Goal: Task Accomplishment & Management: Complete application form

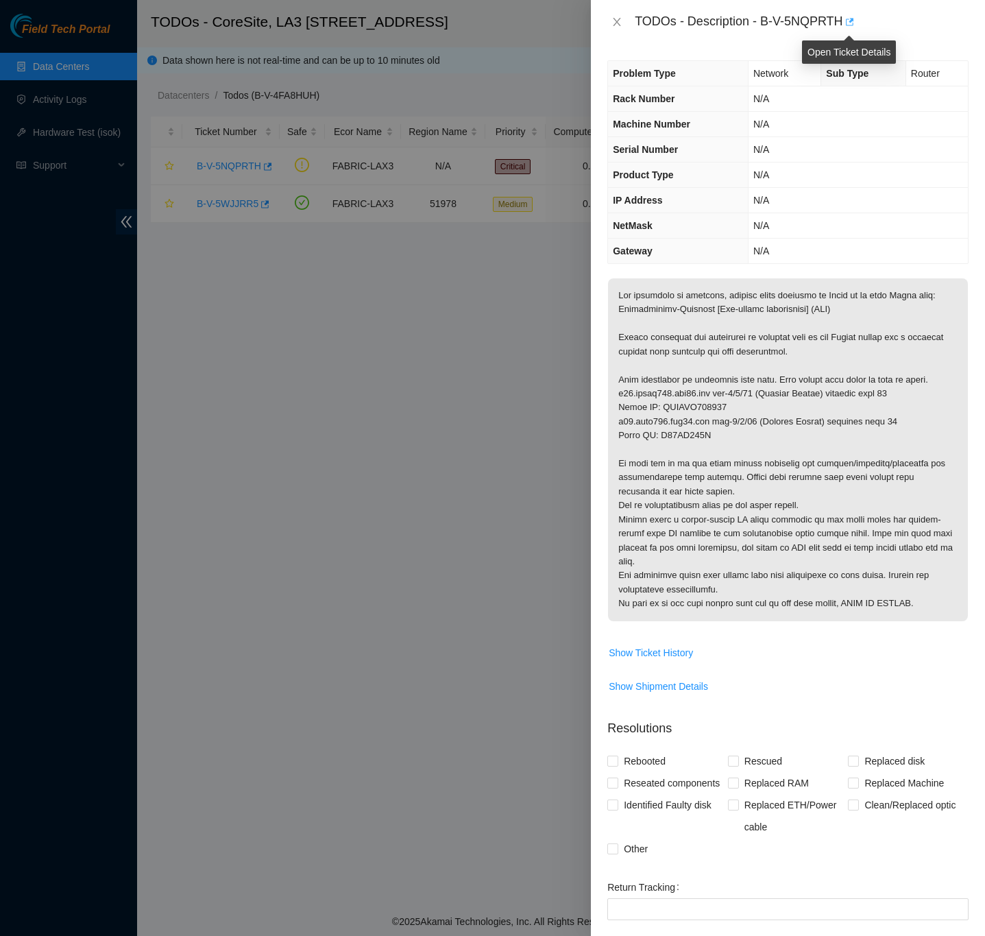
click at [850, 21] on icon "button" at bounding box center [849, 22] width 10 height 10
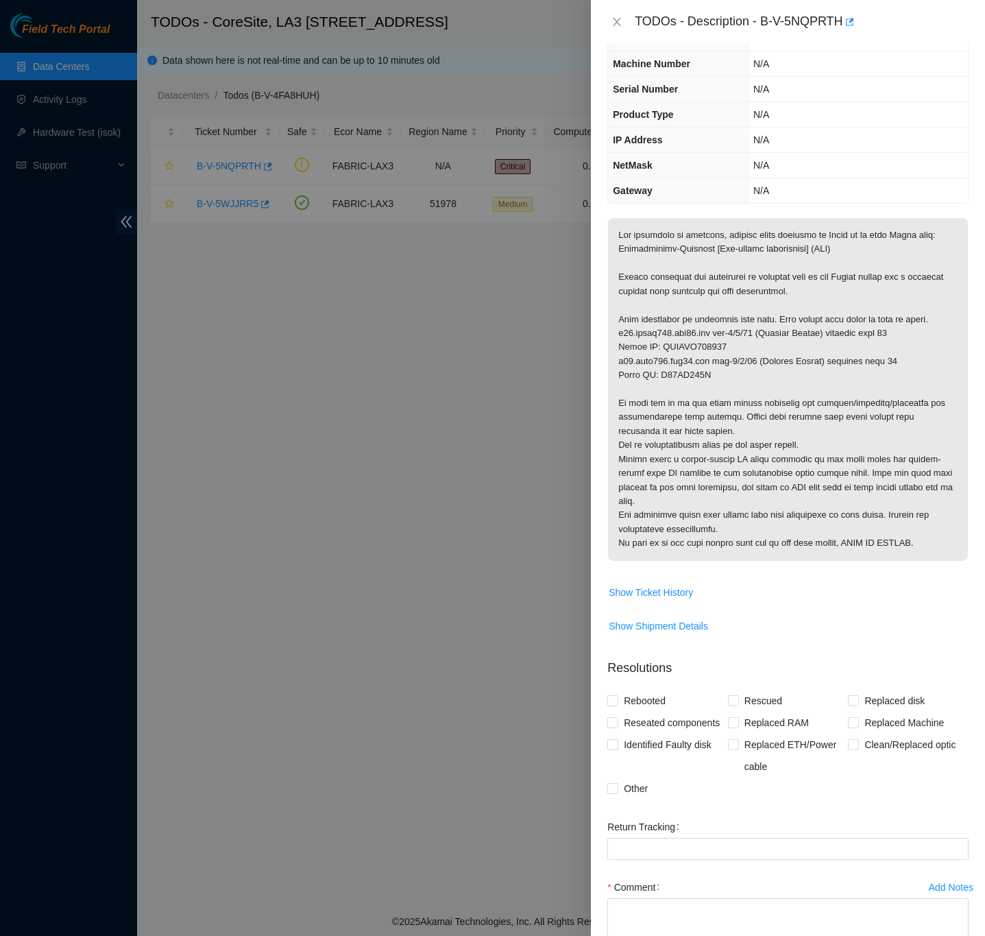
scroll to position [103, 0]
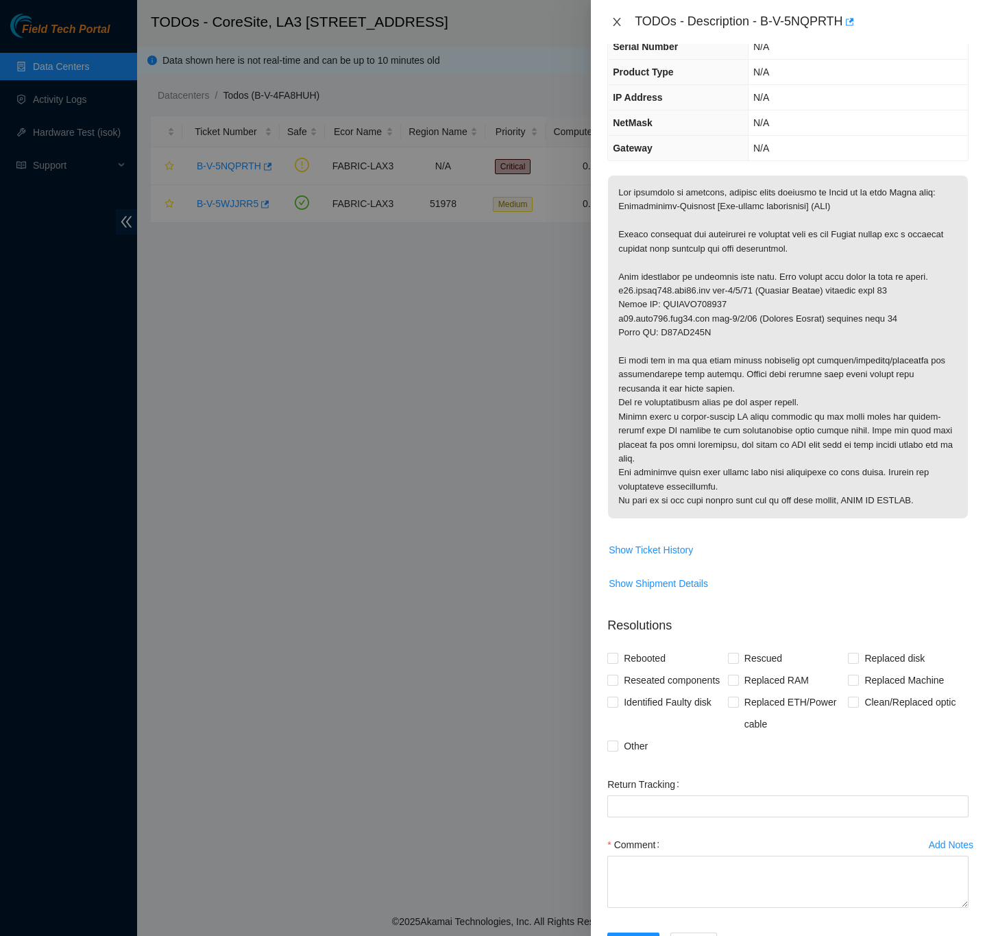
click at [615, 23] on icon "close" at bounding box center [617, 21] width 11 height 11
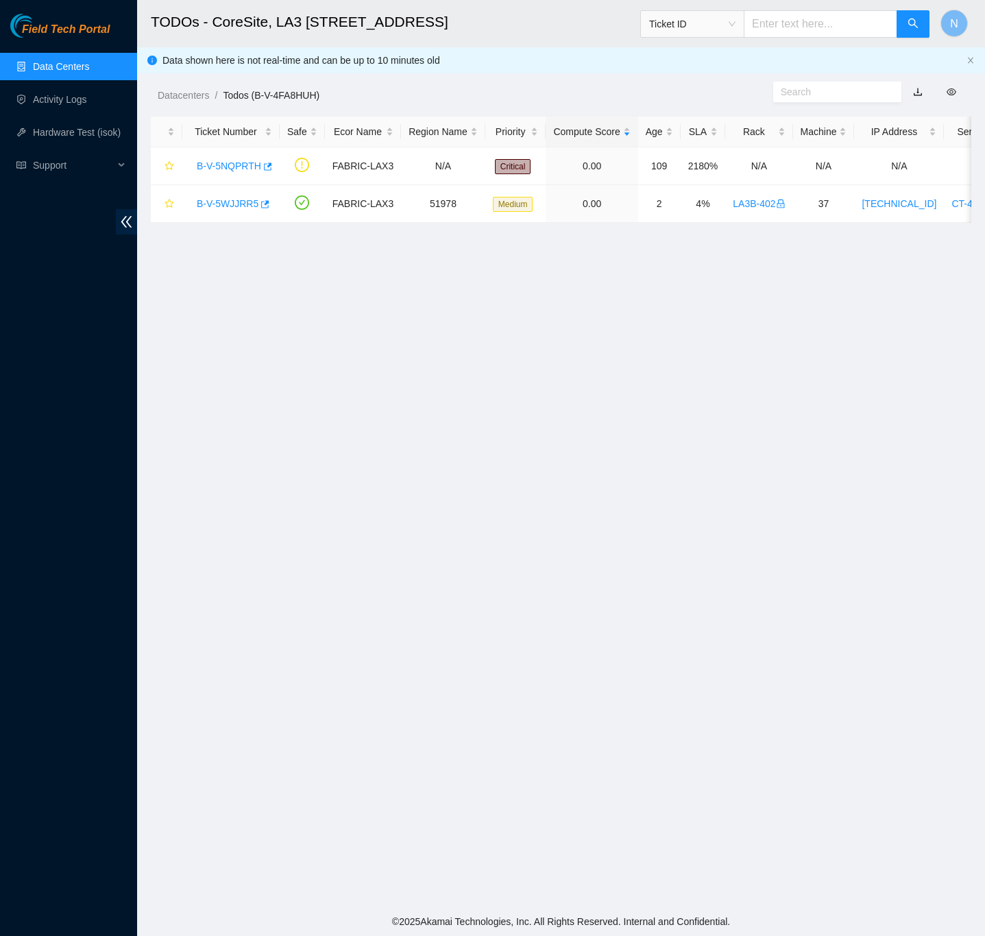
scroll to position [0, 0]
click at [73, 67] on link "Data Centers" at bounding box center [61, 66] width 56 height 11
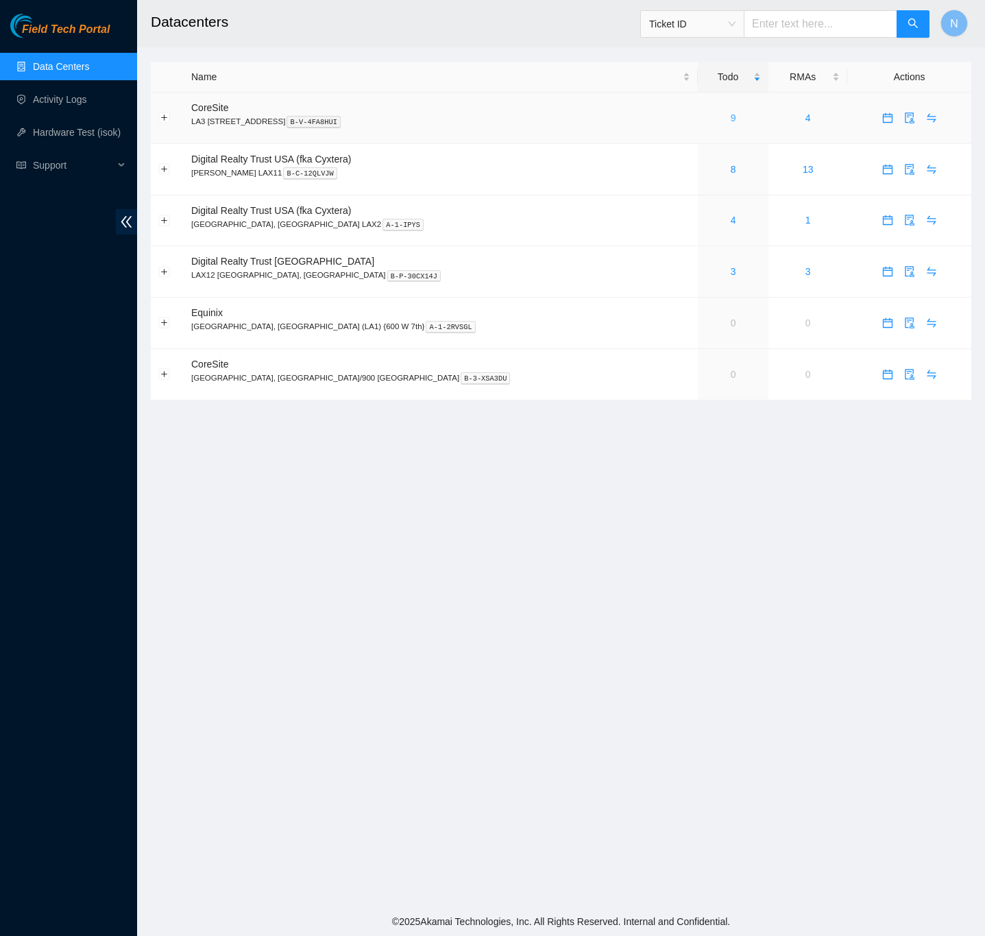
click at [731, 119] on link "9" at bounding box center [733, 117] width 5 height 11
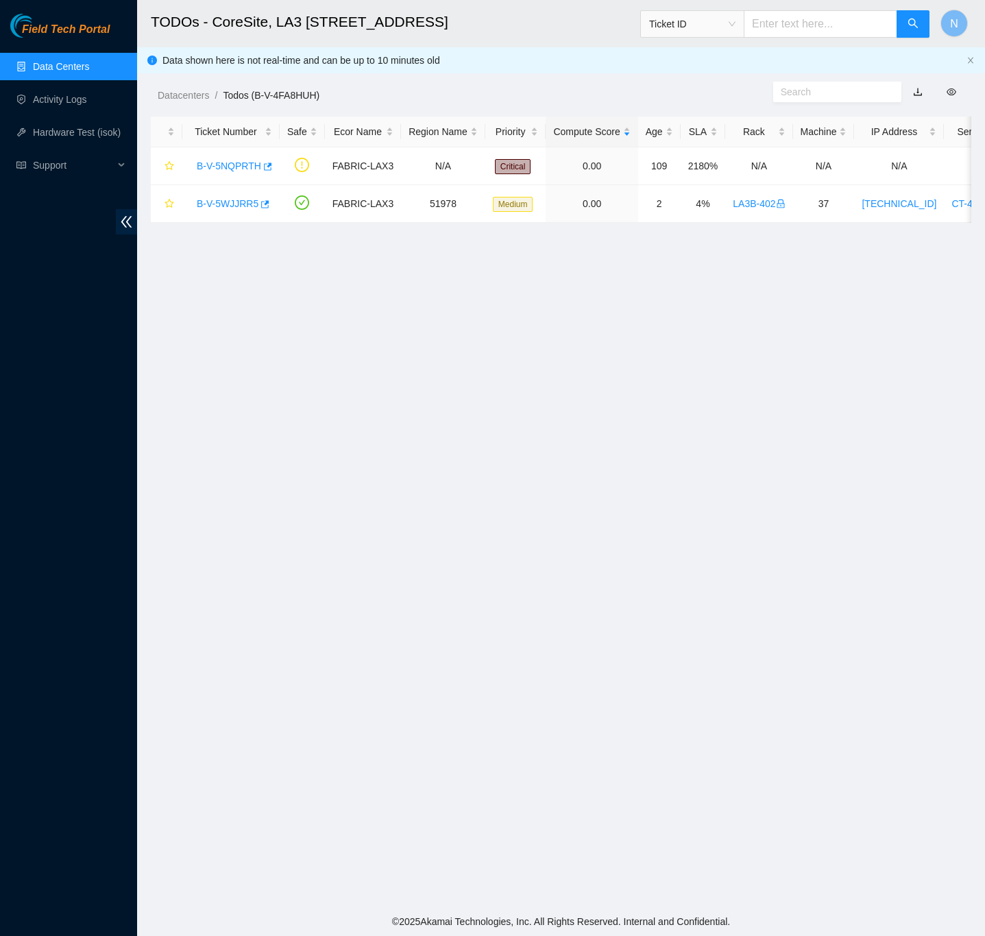
click at [58, 64] on link "Data Centers" at bounding box center [61, 66] width 56 height 11
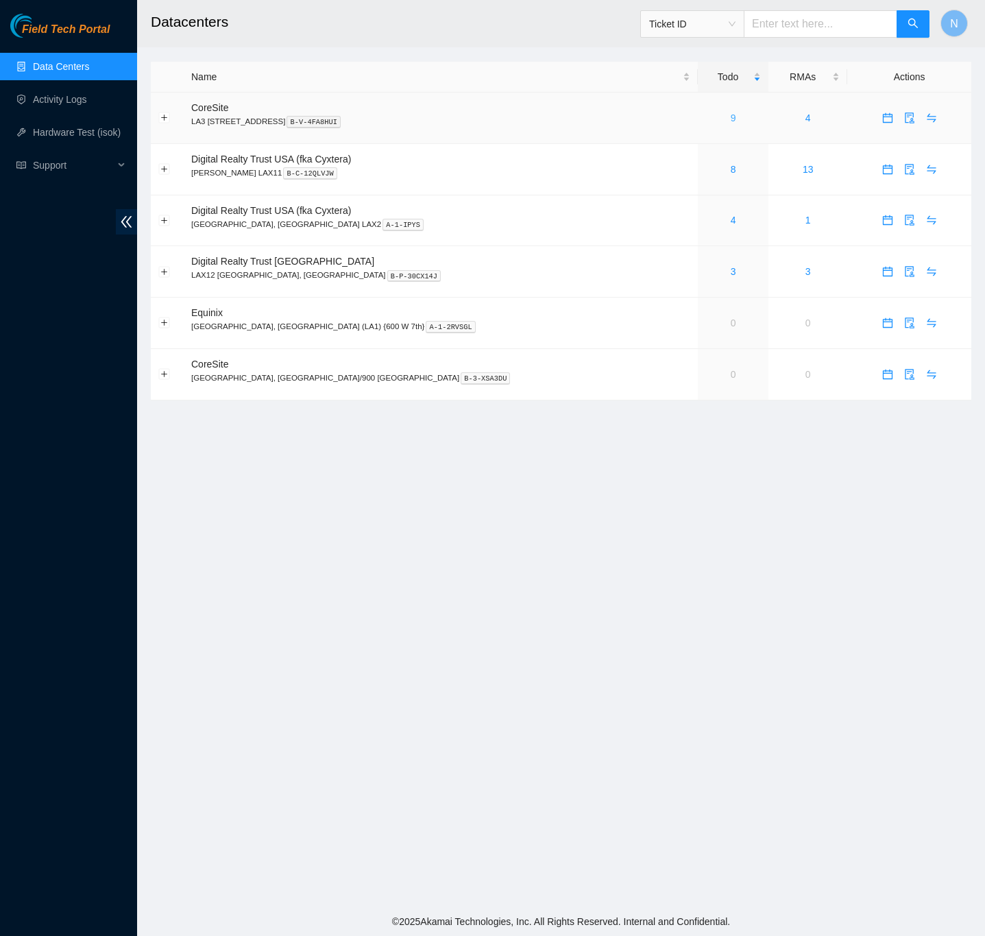
click at [731, 116] on link "9" at bounding box center [733, 117] width 5 height 11
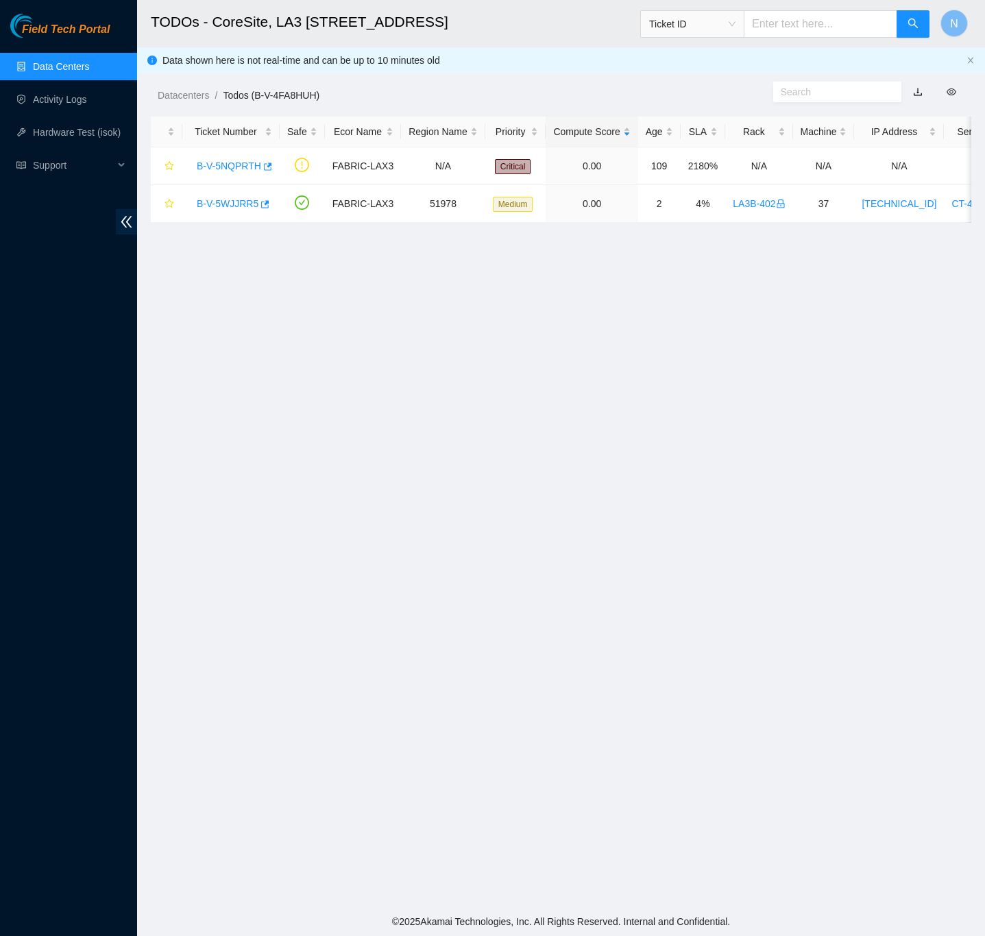
click at [60, 62] on link "Data Centers" at bounding box center [61, 66] width 56 height 11
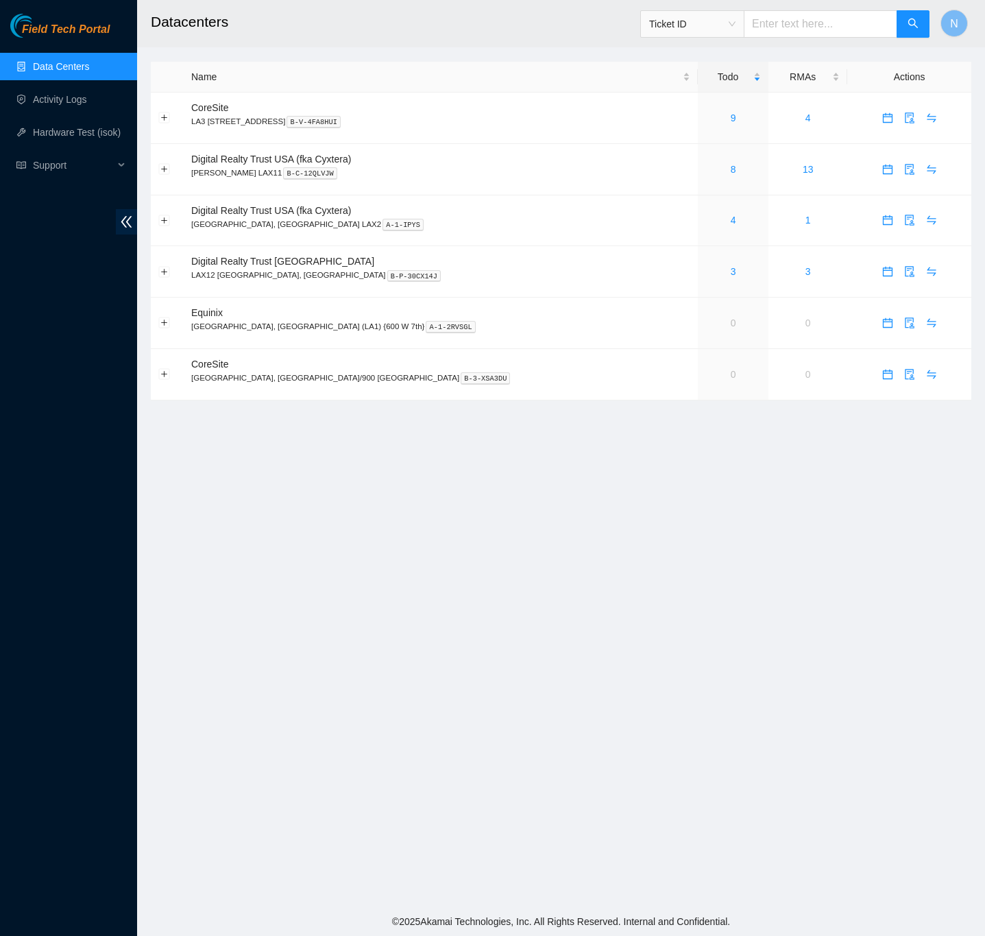
click at [60, 62] on link "Data Centers" at bounding box center [61, 66] width 56 height 11
click at [731, 116] on link "9" at bounding box center [733, 117] width 5 height 11
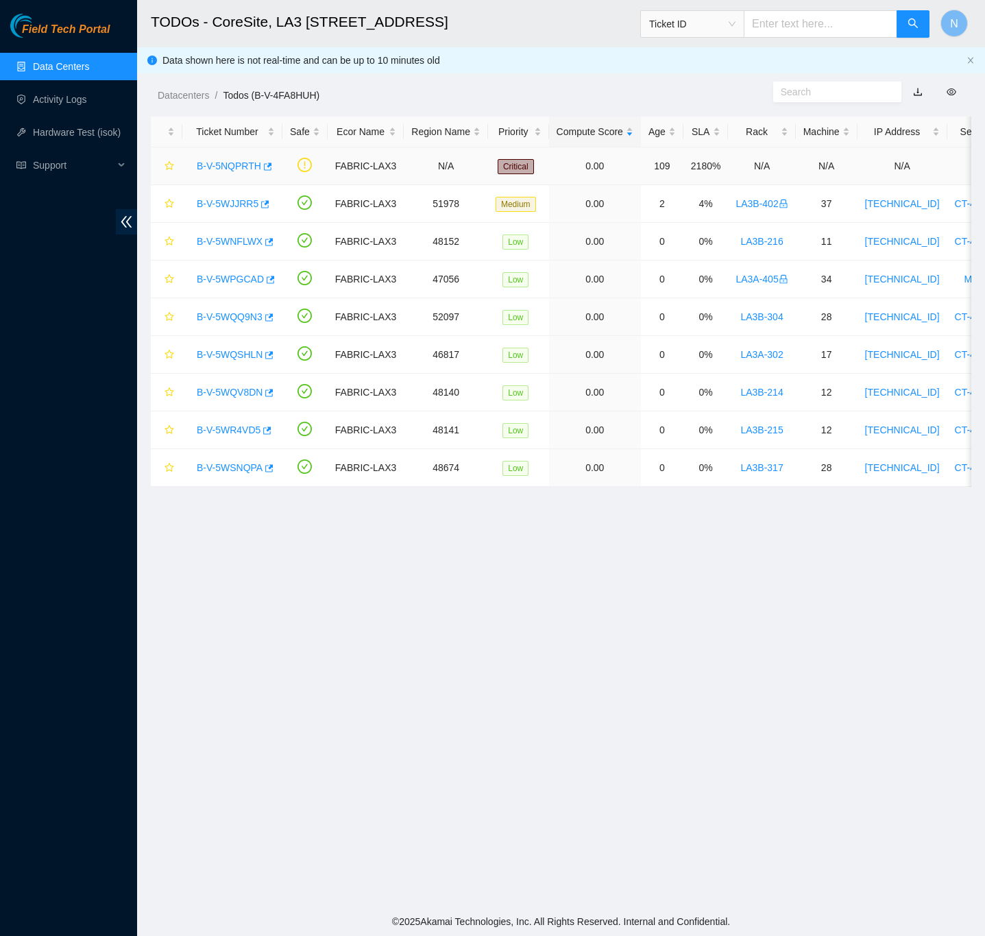
click at [232, 167] on link "B-V-5NQPRTH" at bounding box center [229, 165] width 64 height 11
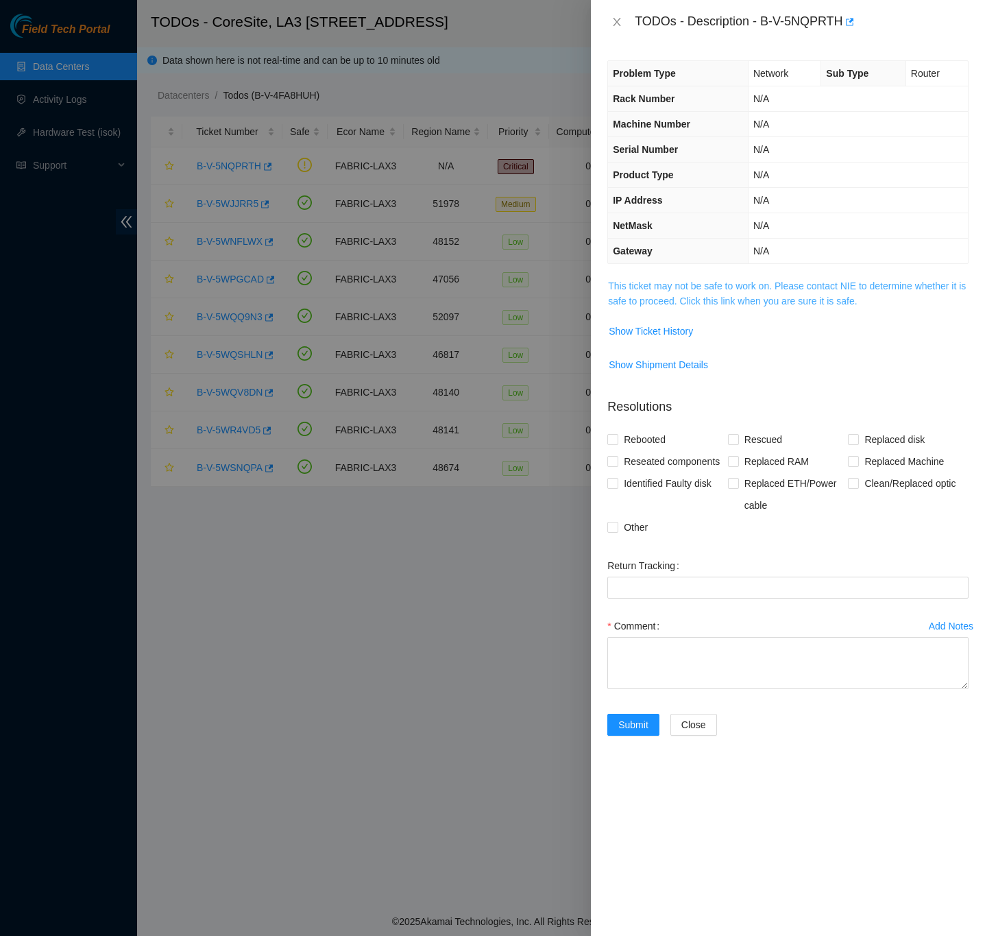
click at [819, 299] on link "This ticket may not be safe to work on. Please contact NIE to determine whether…" at bounding box center [787, 293] width 358 height 26
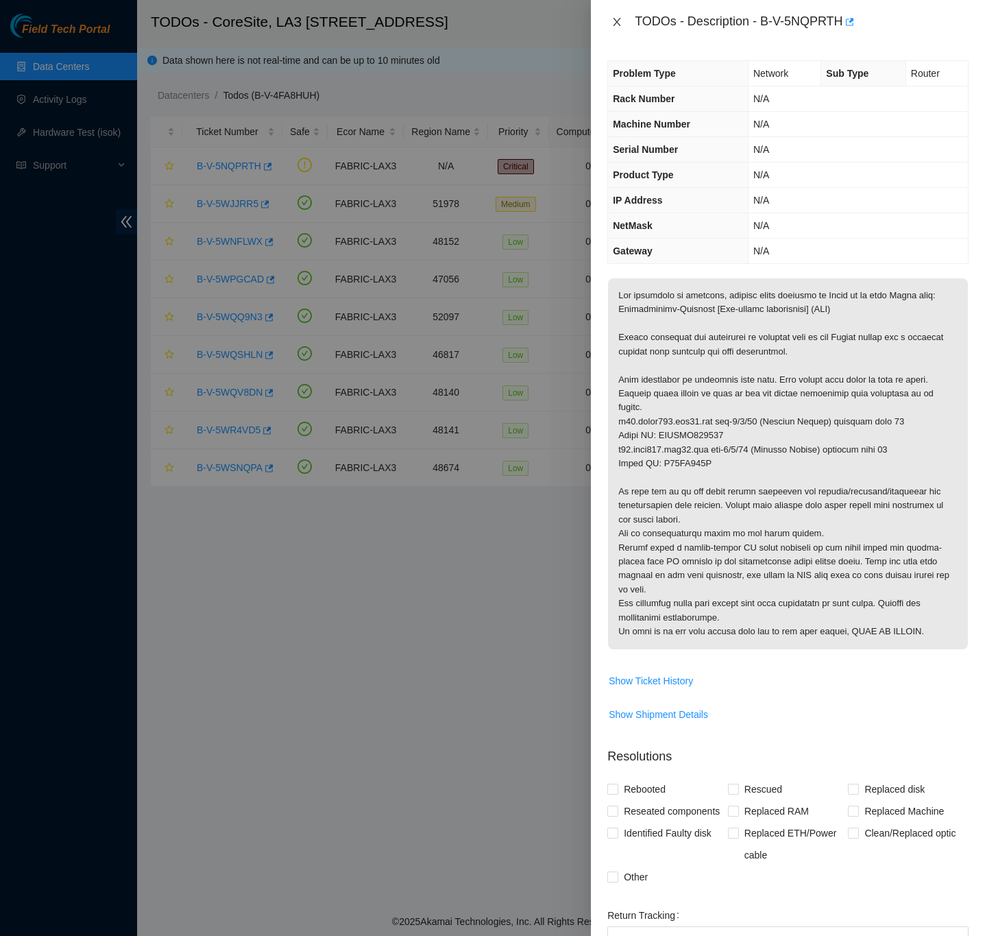
click at [620, 19] on icon "close" at bounding box center [618, 22] width 8 height 8
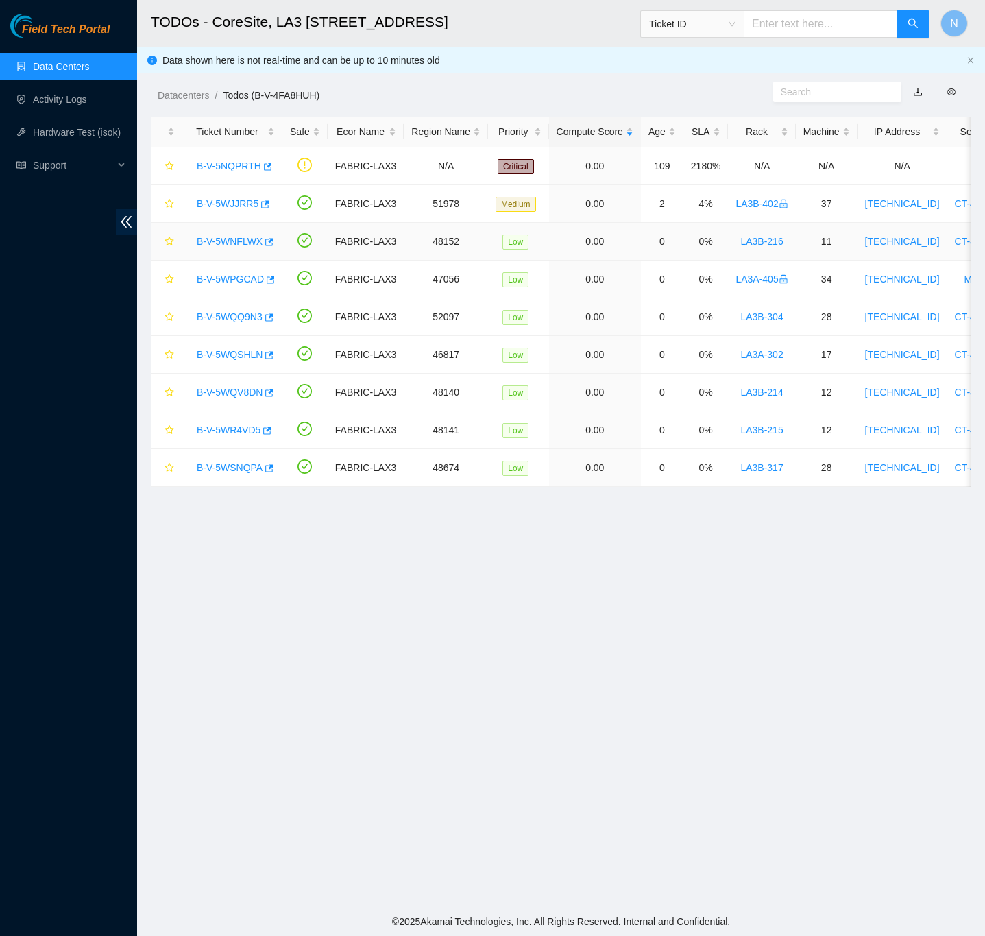
click at [251, 243] on link "B-V-5WNFLWX" at bounding box center [230, 241] width 66 height 11
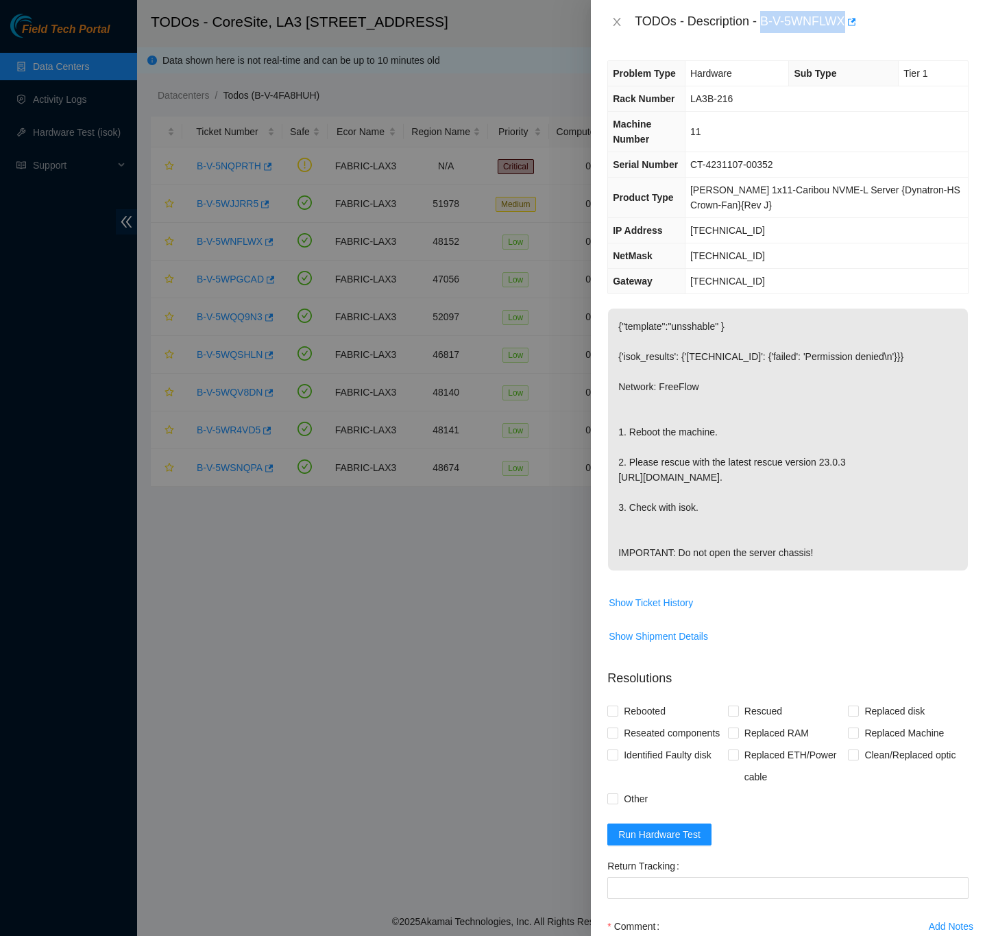
drag, startPoint x: 762, startPoint y: 16, endPoint x: 843, endPoint y: 19, distance: 81.6
click at [843, 19] on div "TODOs - Description - B-V-5WNFLWX" at bounding box center [802, 22] width 334 height 22
copy div "B-V-5WNFLWX"
click at [957, 340] on div "Problem Type Hardware Sub Type Tier 1 Rack Number LA3B-216 Machine Number 11 Se…" at bounding box center [788, 490] width 394 height 892
click at [619, 21] on icon "close" at bounding box center [617, 21] width 11 height 11
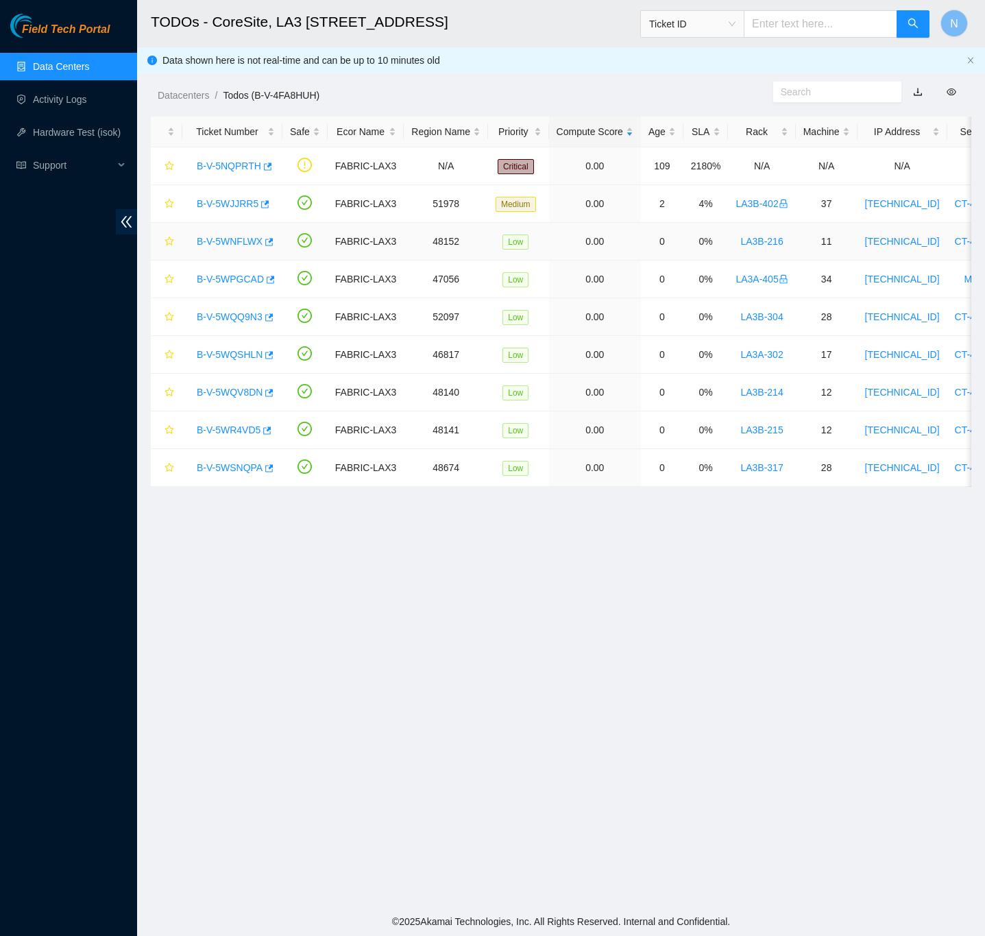
click at [243, 241] on link "B-V-5WNFLWX" at bounding box center [230, 241] width 66 height 11
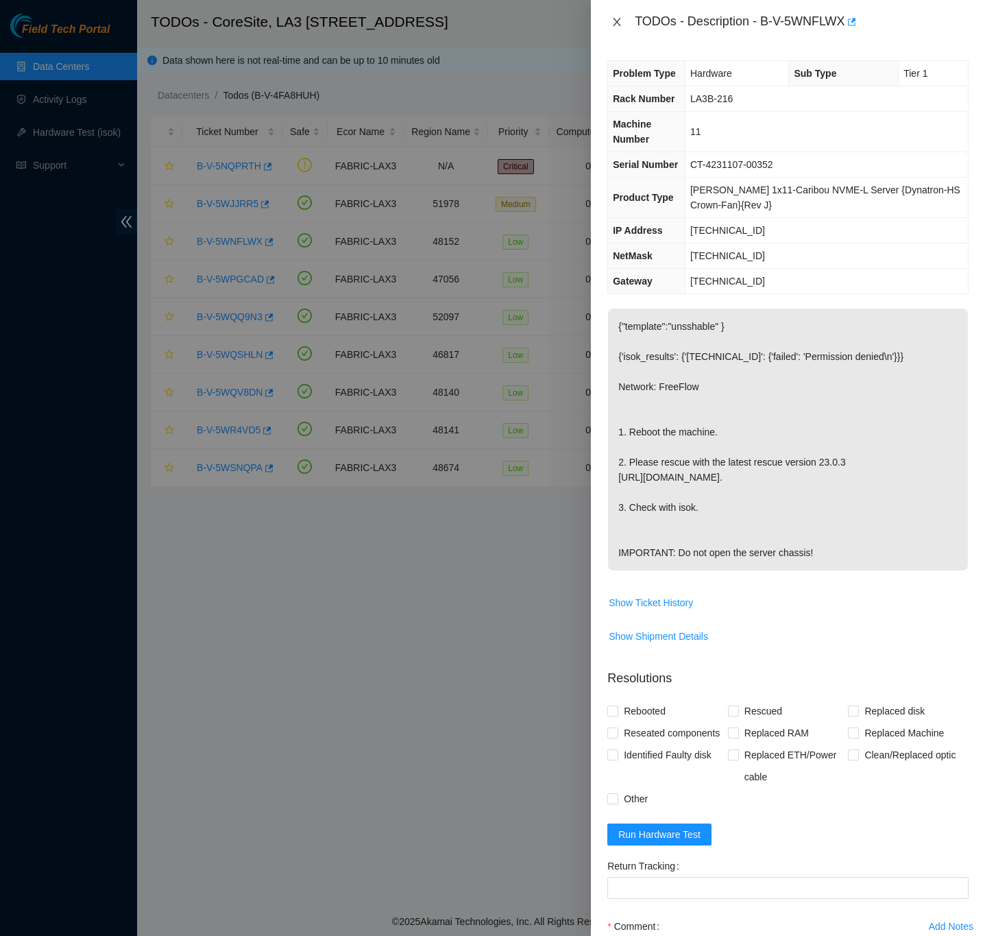
click at [617, 19] on icon "close" at bounding box center [617, 21] width 11 height 11
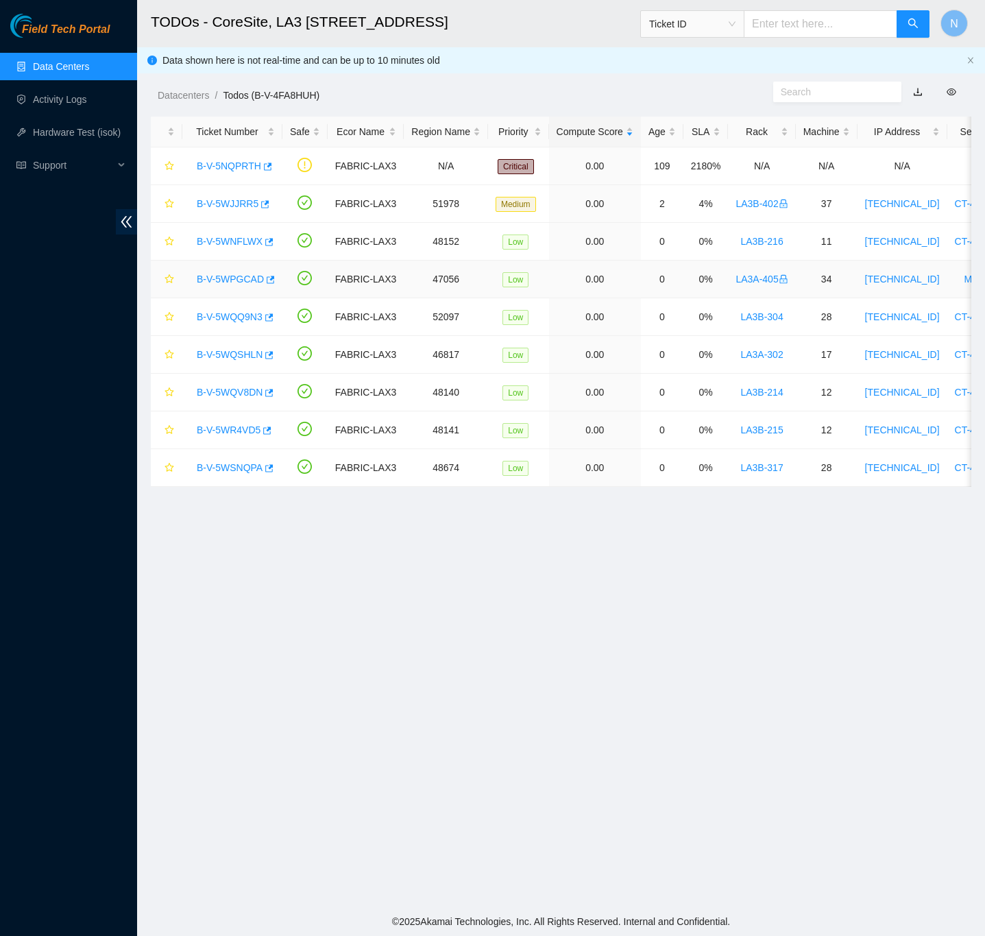
click at [222, 278] on link "B-V-5WPGCAD" at bounding box center [230, 279] width 67 height 11
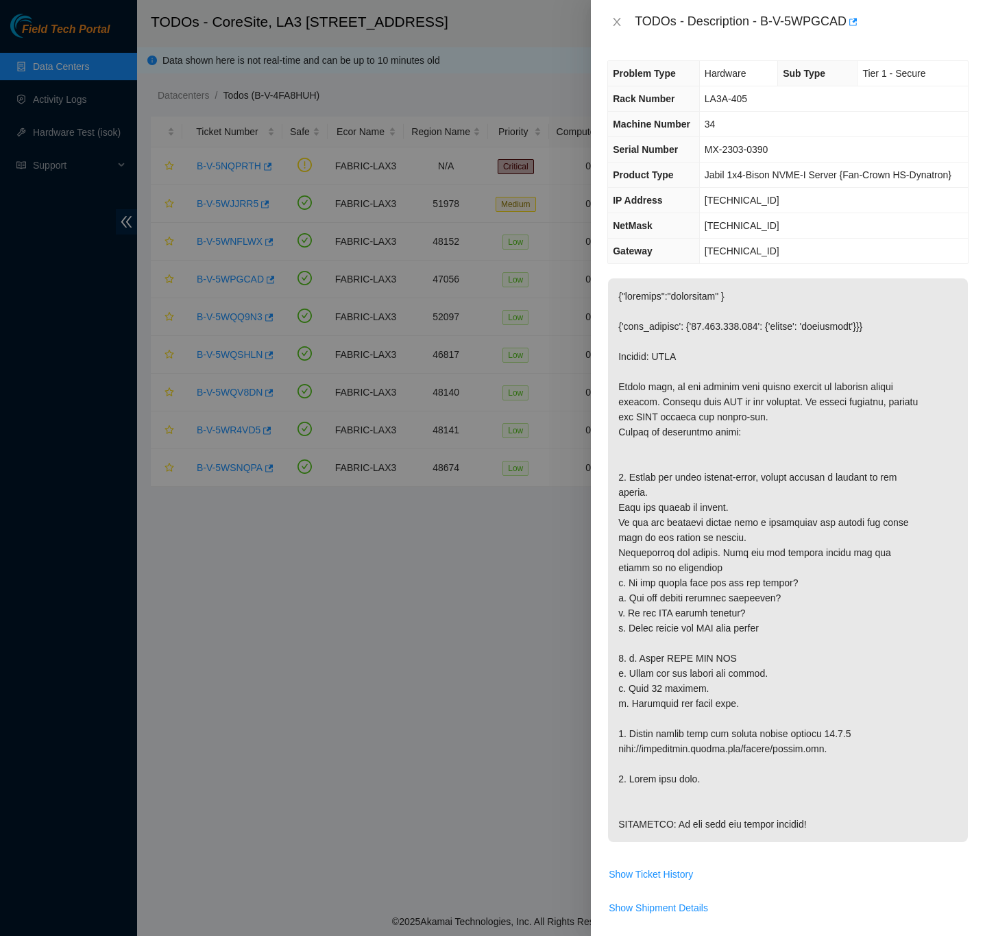
click at [619, 13] on div "TODOs - Description - B-V-5WPGCAD" at bounding box center [787, 22] width 361 height 22
click at [617, 23] on icon "close" at bounding box center [618, 22] width 8 height 8
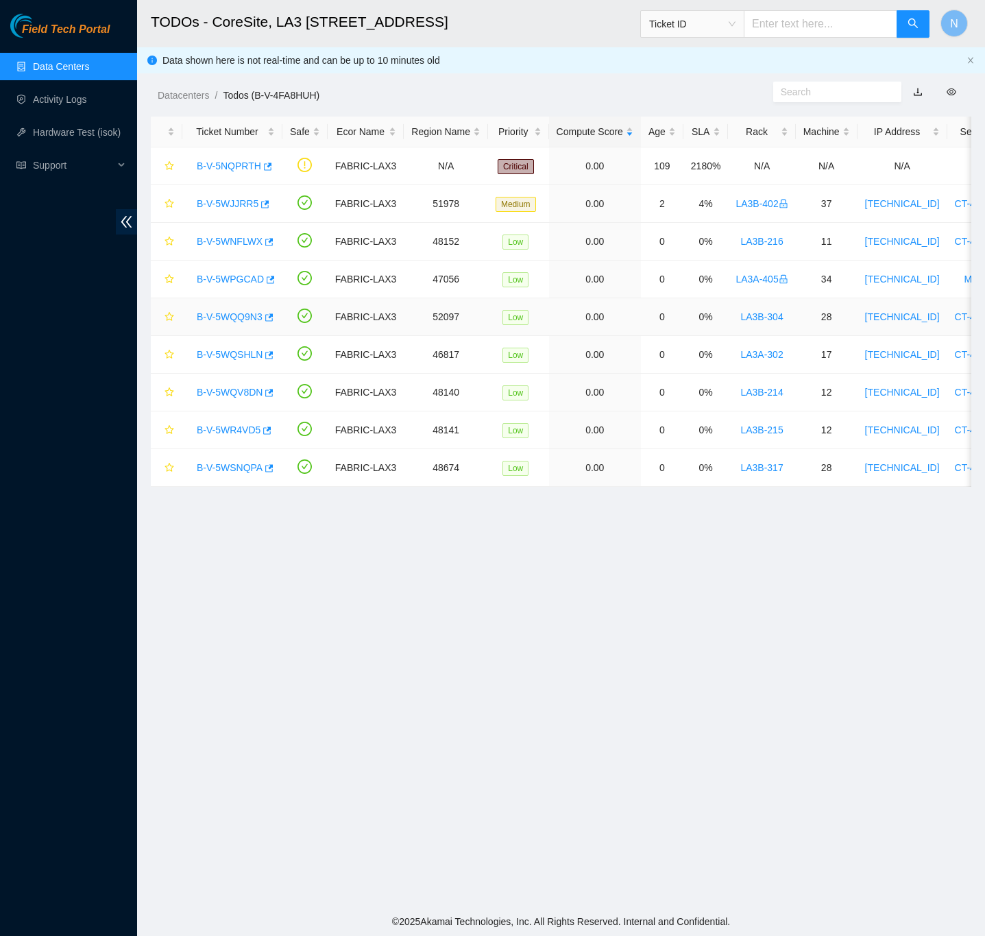
click at [227, 319] on link "B-V-5WQQ9N3" at bounding box center [230, 316] width 66 height 11
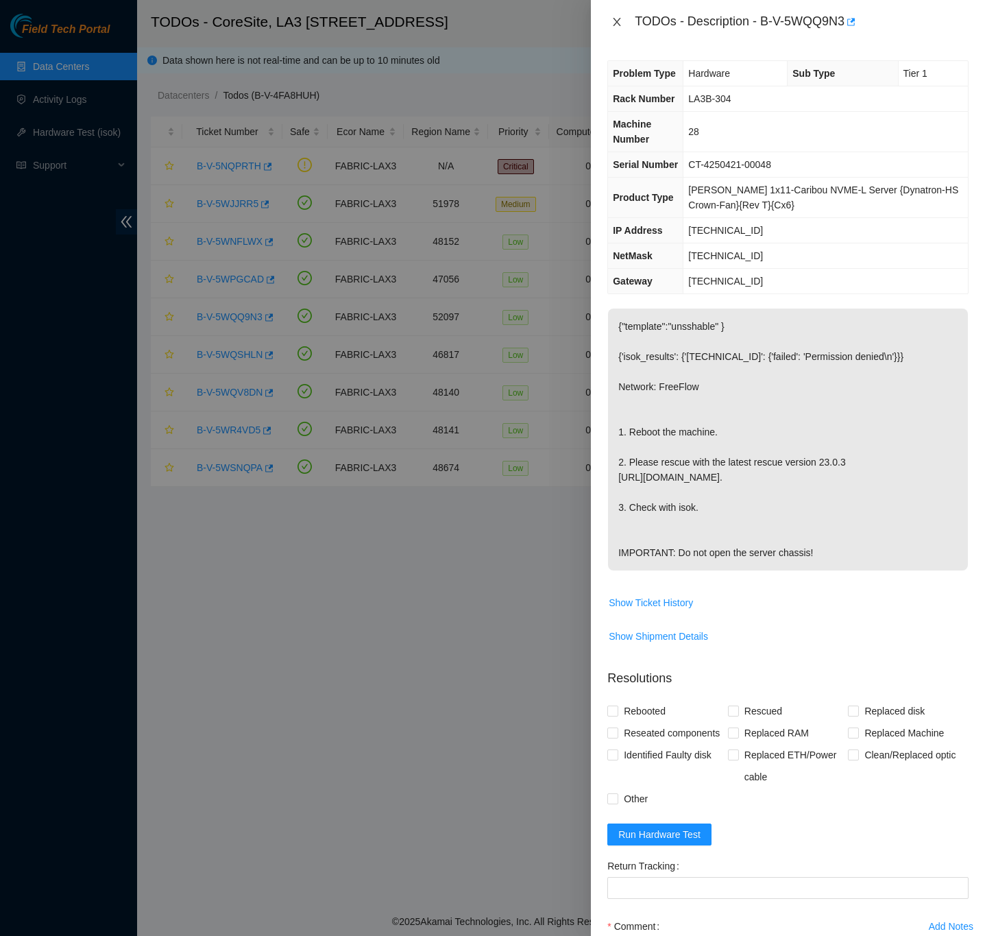
click at [614, 21] on icon "close" at bounding box center [617, 21] width 11 height 11
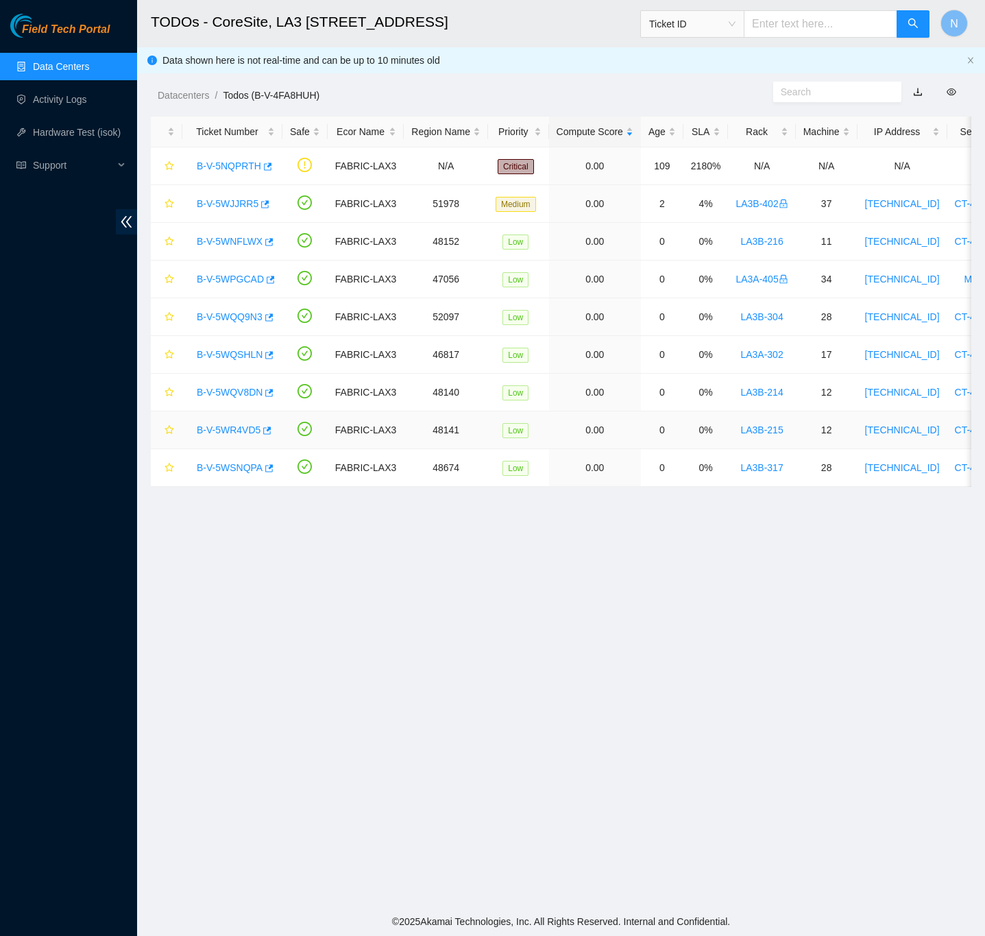
click at [220, 426] on link "B-V-5WR4VD5" at bounding box center [229, 429] width 64 height 11
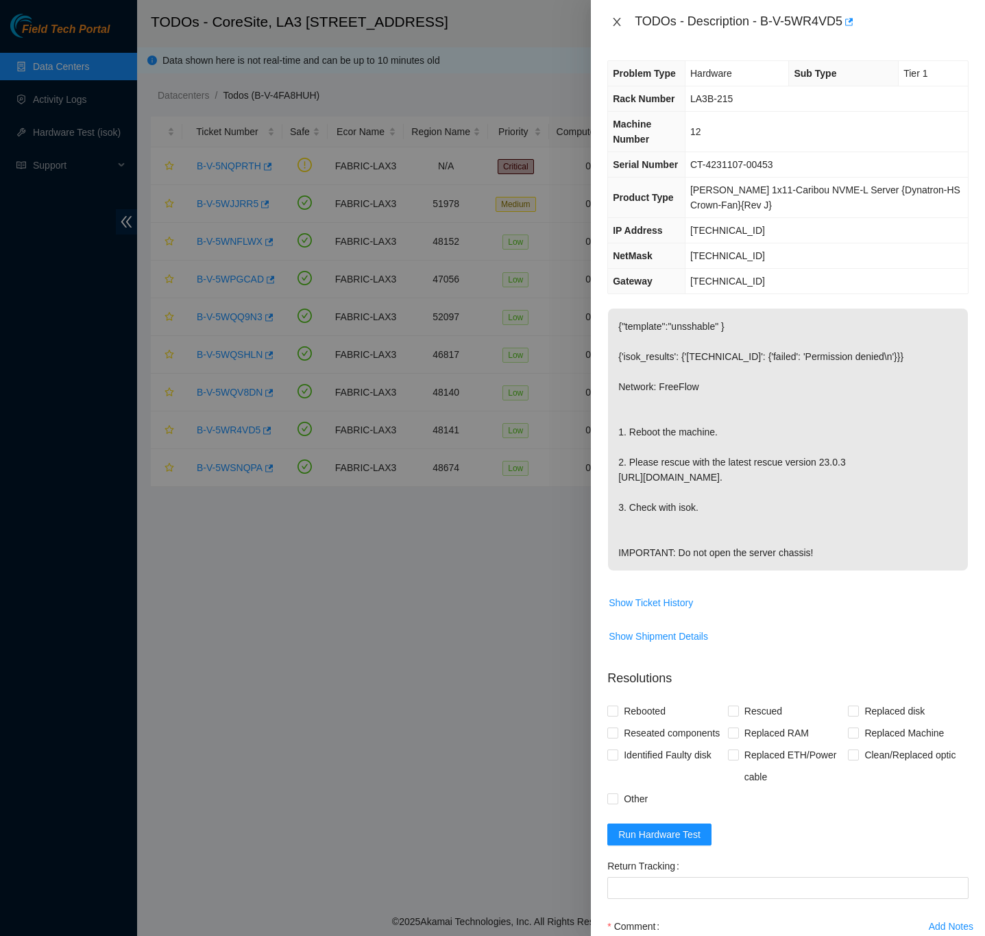
click at [617, 23] on icon "close" at bounding box center [618, 22] width 8 height 8
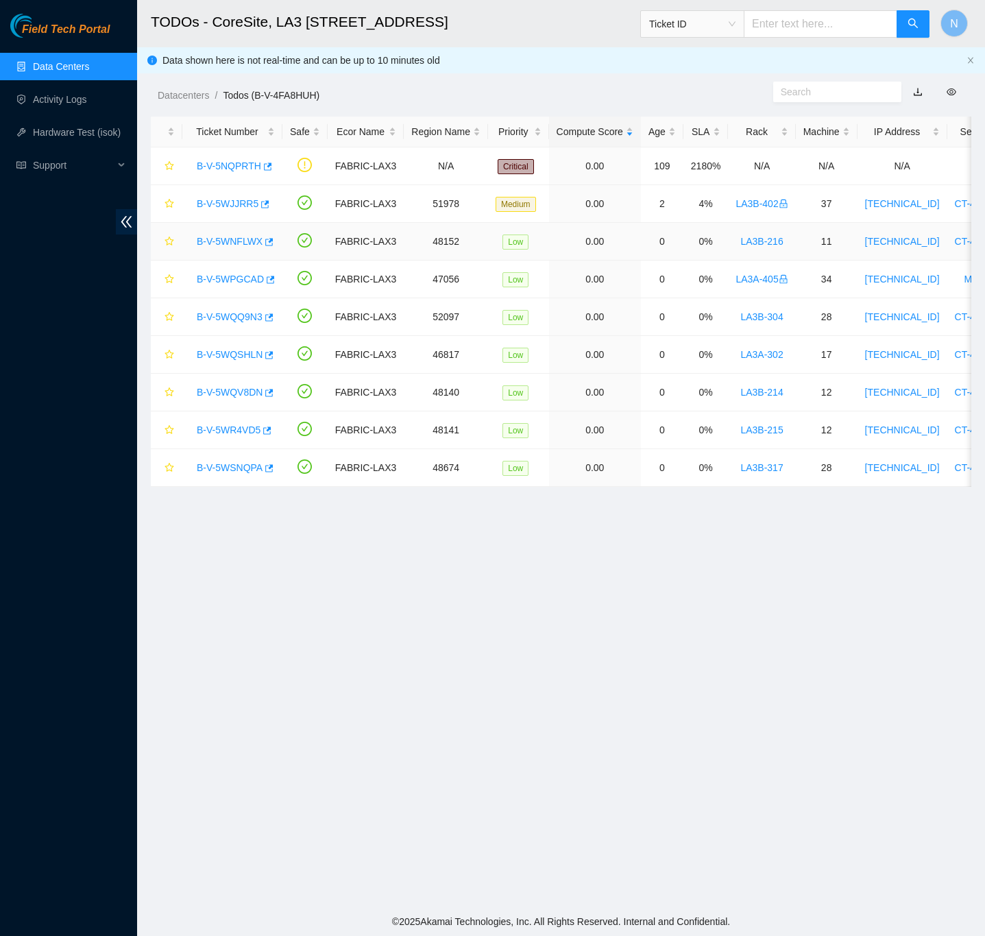
click at [239, 237] on link "B-V-5WNFLWX" at bounding box center [230, 241] width 66 height 11
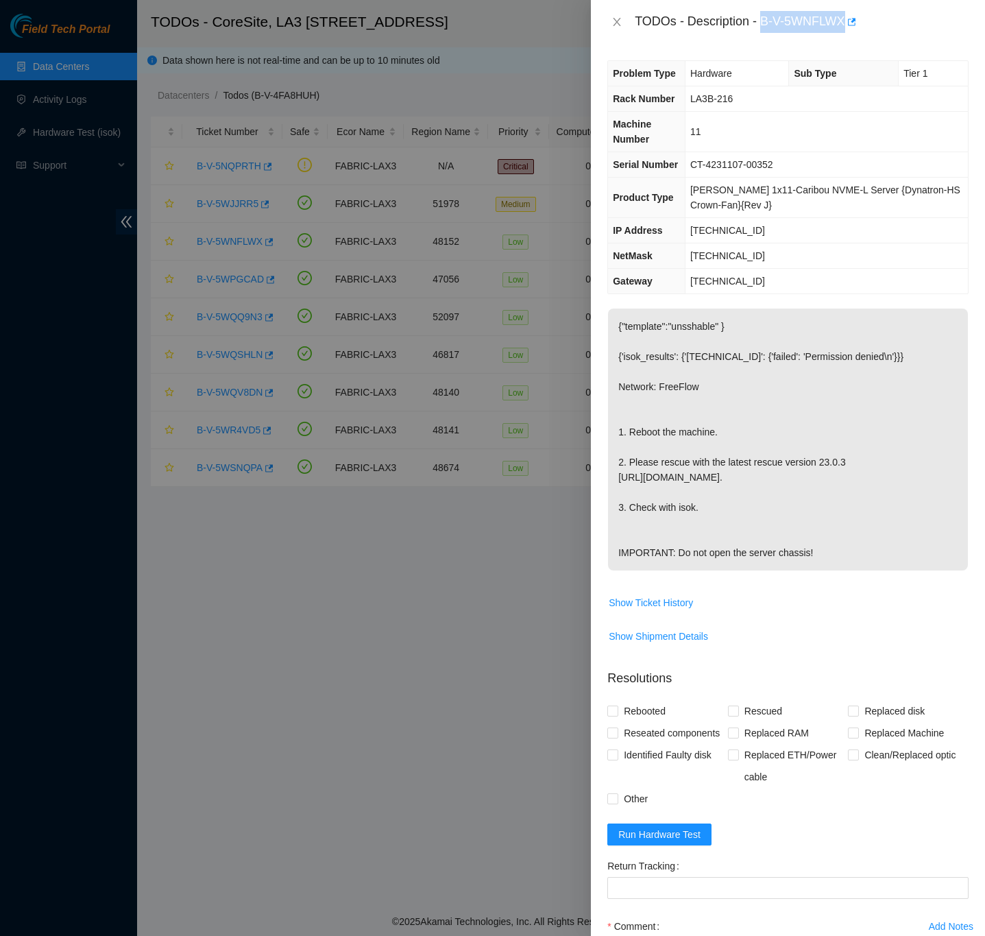
drag, startPoint x: 763, startPoint y: 21, endPoint x: 843, endPoint y: 21, distance: 80.2
click at [843, 21] on div "TODOs - Description - B-V-5WNFLWX" at bounding box center [802, 22] width 334 height 22
copy div "B-V-5WNFLWX"
click at [887, 40] on div "TODOs - Description - B-V-5WNFLWX" at bounding box center [788, 22] width 394 height 44
click at [617, 21] on icon "close" at bounding box center [617, 21] width 11 height 11
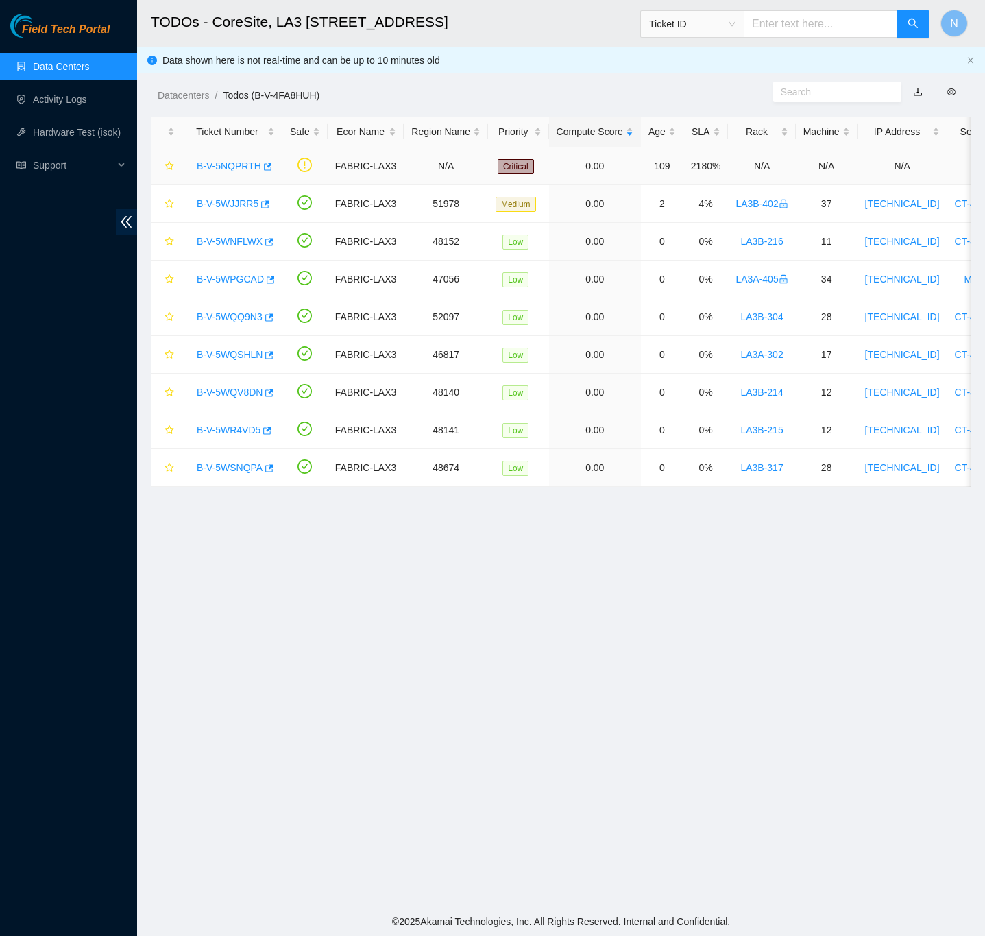
click at [239, 160] on link "B-V-5NQPRTH" at bounding box center [229, 165] width 64 height 11
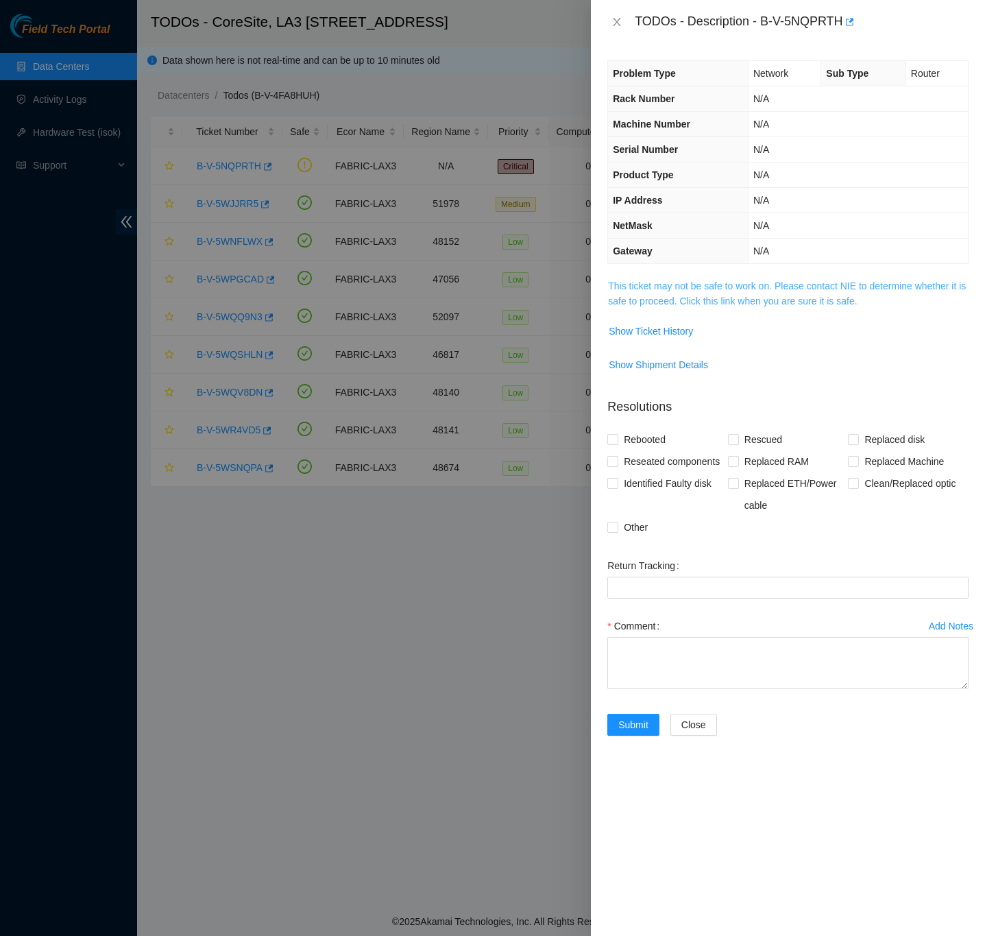
click at [765, 306] on link "This ticket may not be safe to work on. Please contact NIE to determine whether…" at bounding box center [787, 293] width 358 height 26
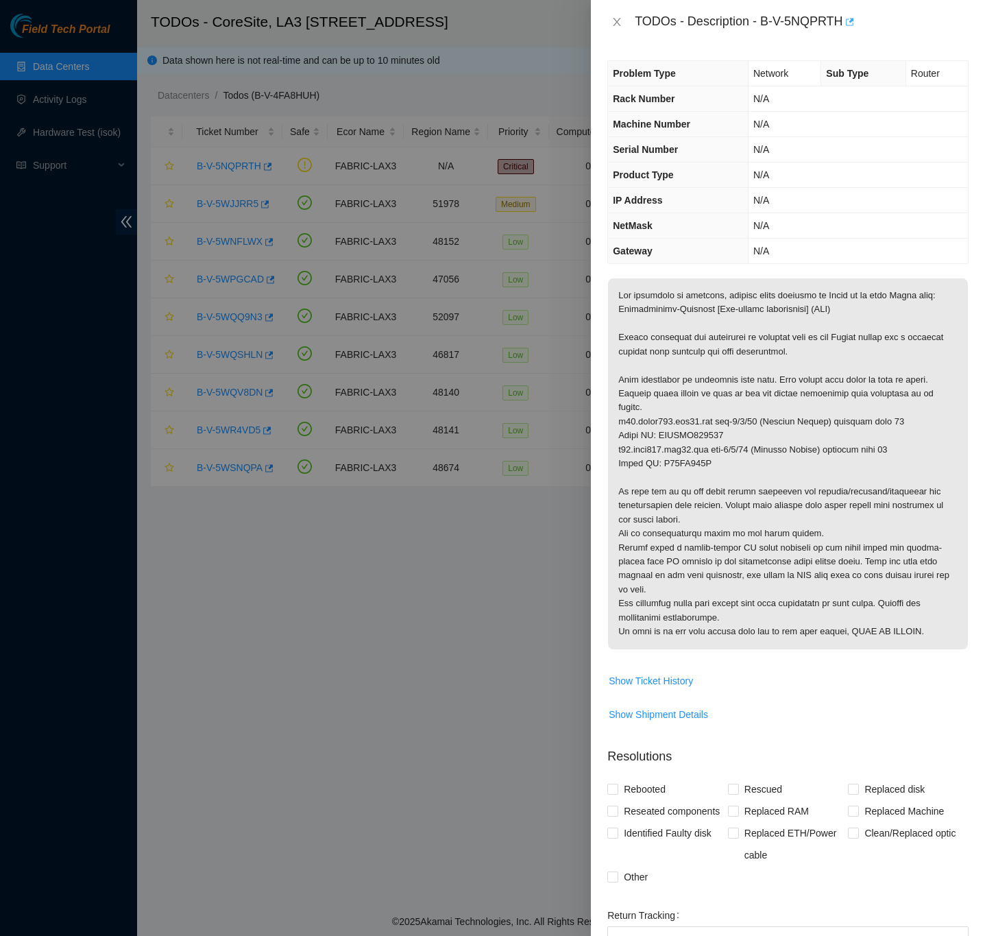
click at [848, 25] on icon "button" at bounding box center [849, 22] width 10 height 10
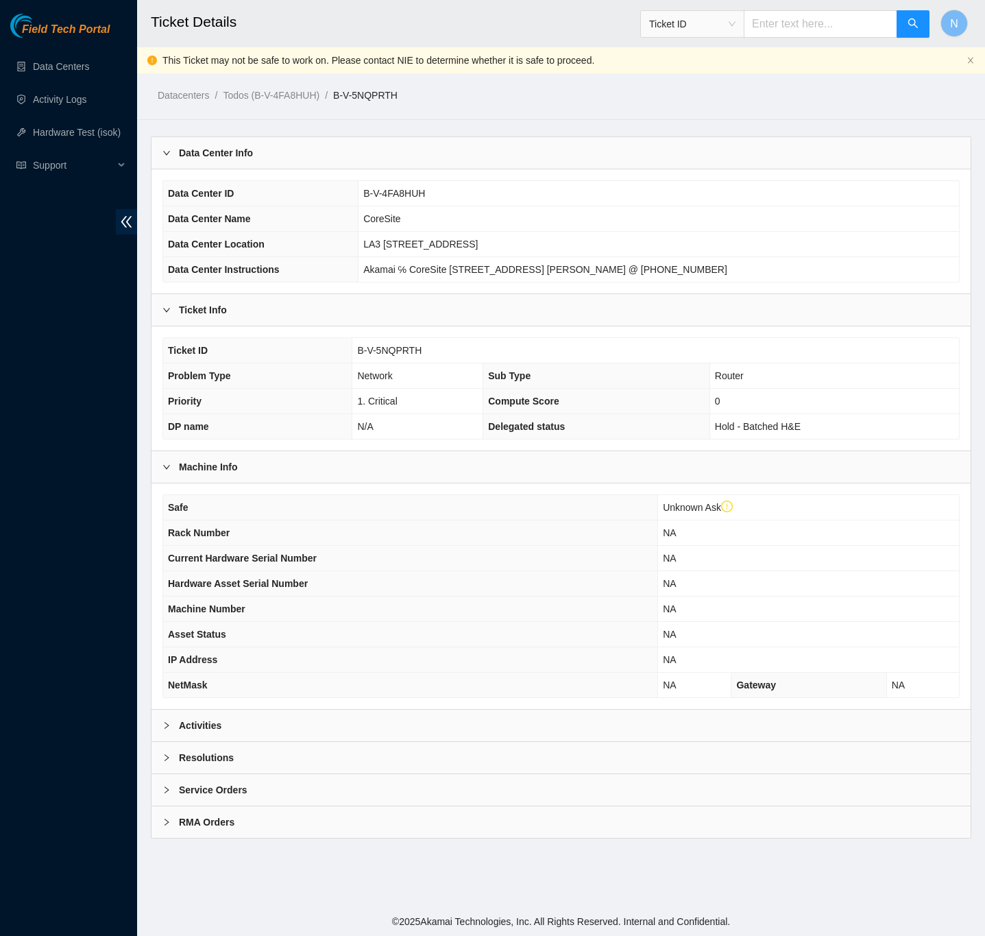
click at [200, 733] on b "Activities" at bounding box center [200, 725] width 43 height 15
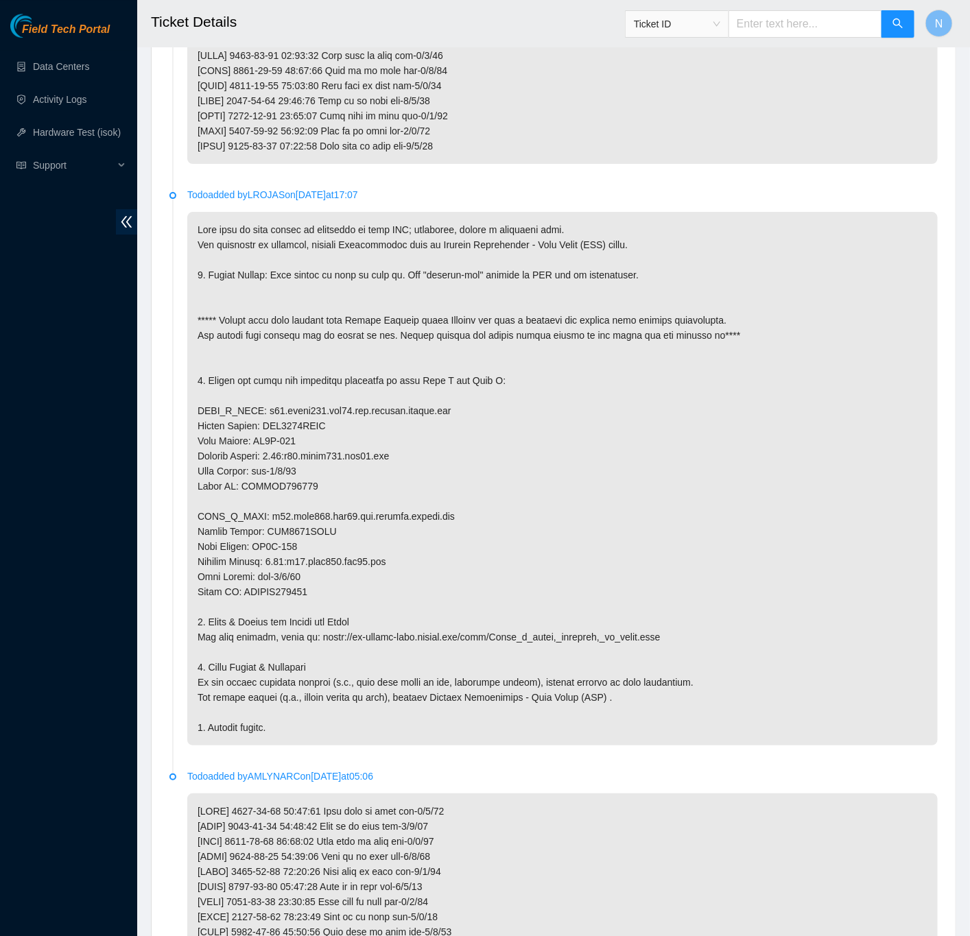
scroll to position [720, 0]
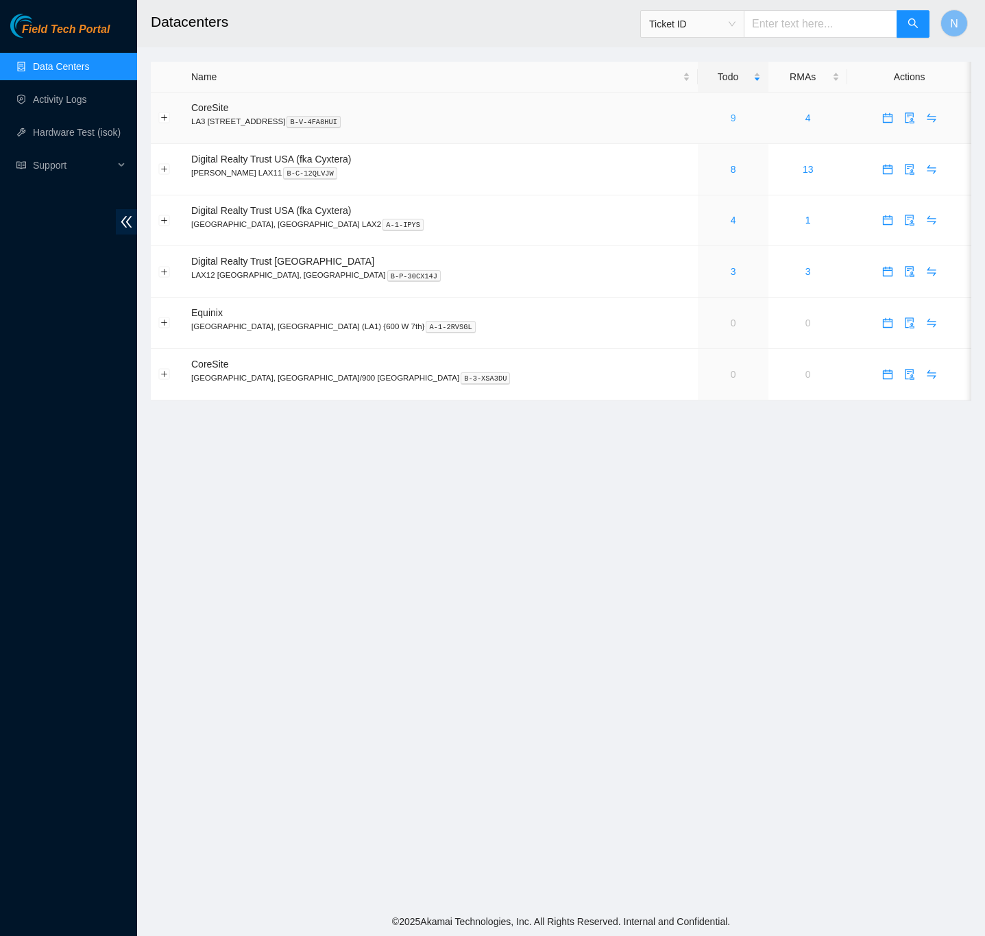
click at [731, 118] on link "9" at bounding box center [733, 117] width 5 height 11
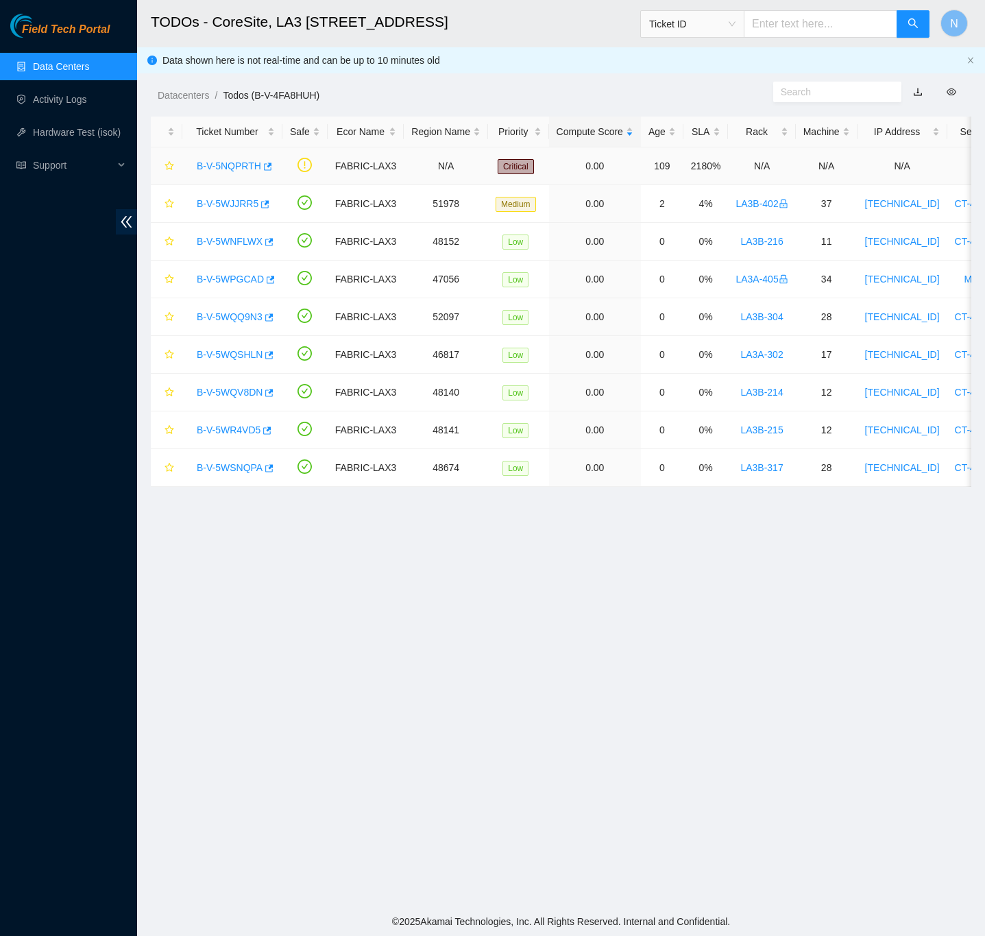
click at [245, 165] on link "B-V-5NQPRTH" at bounding box center [229, 165] width 64 height 11
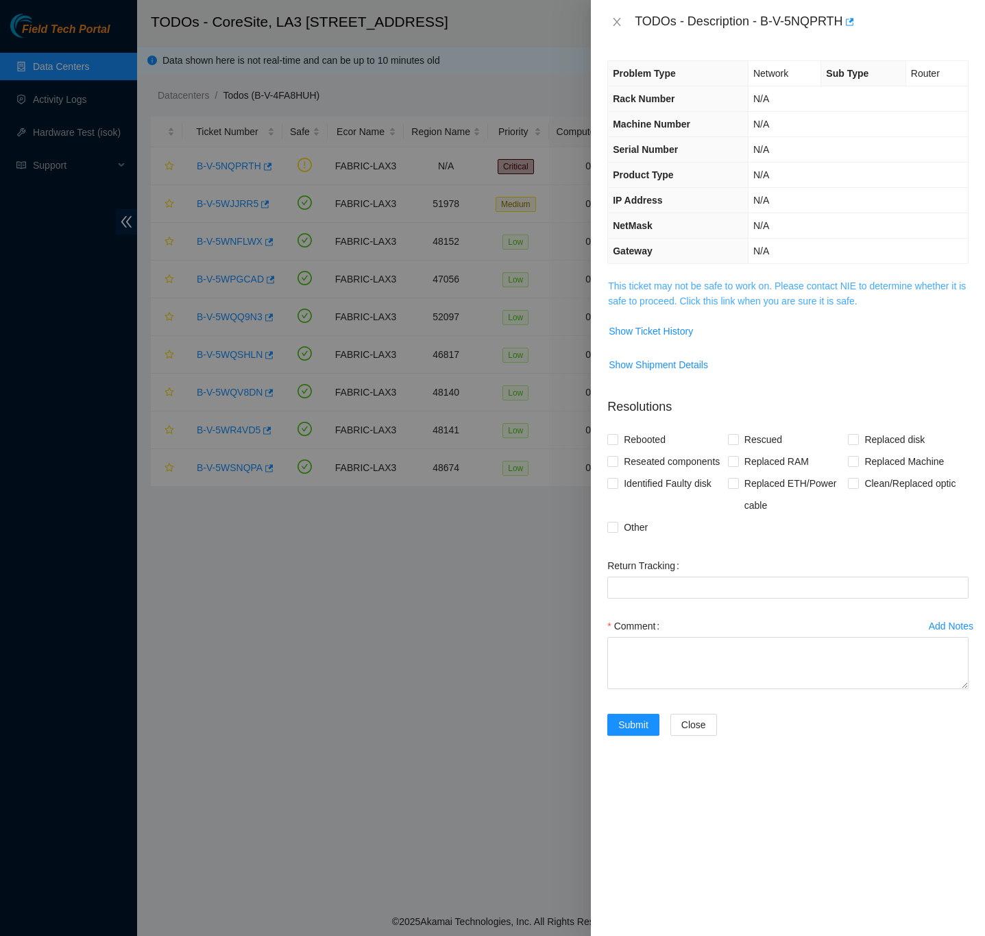
click at [912, 284] on link "This ticket may not be safe to work on. Please contact NIE to determine whether…" at bounding box center [787, 293] width 358 height 26
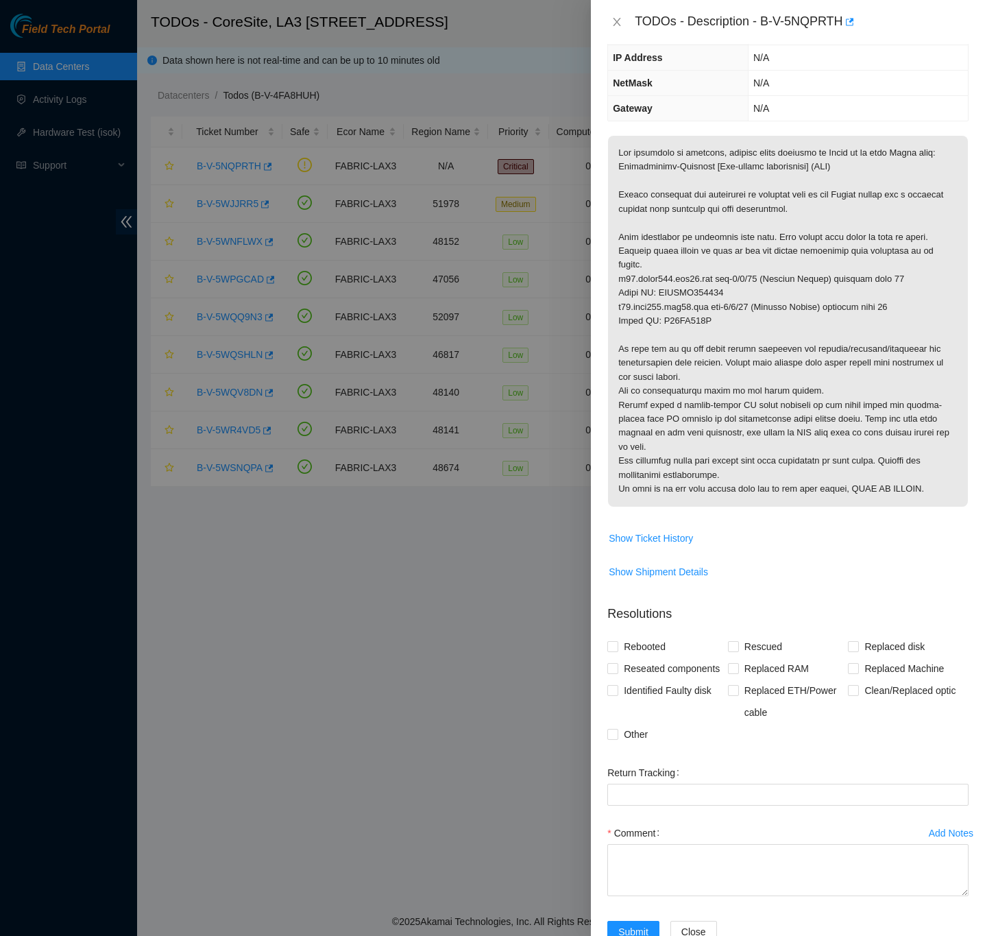
scroll to position [222, 0]
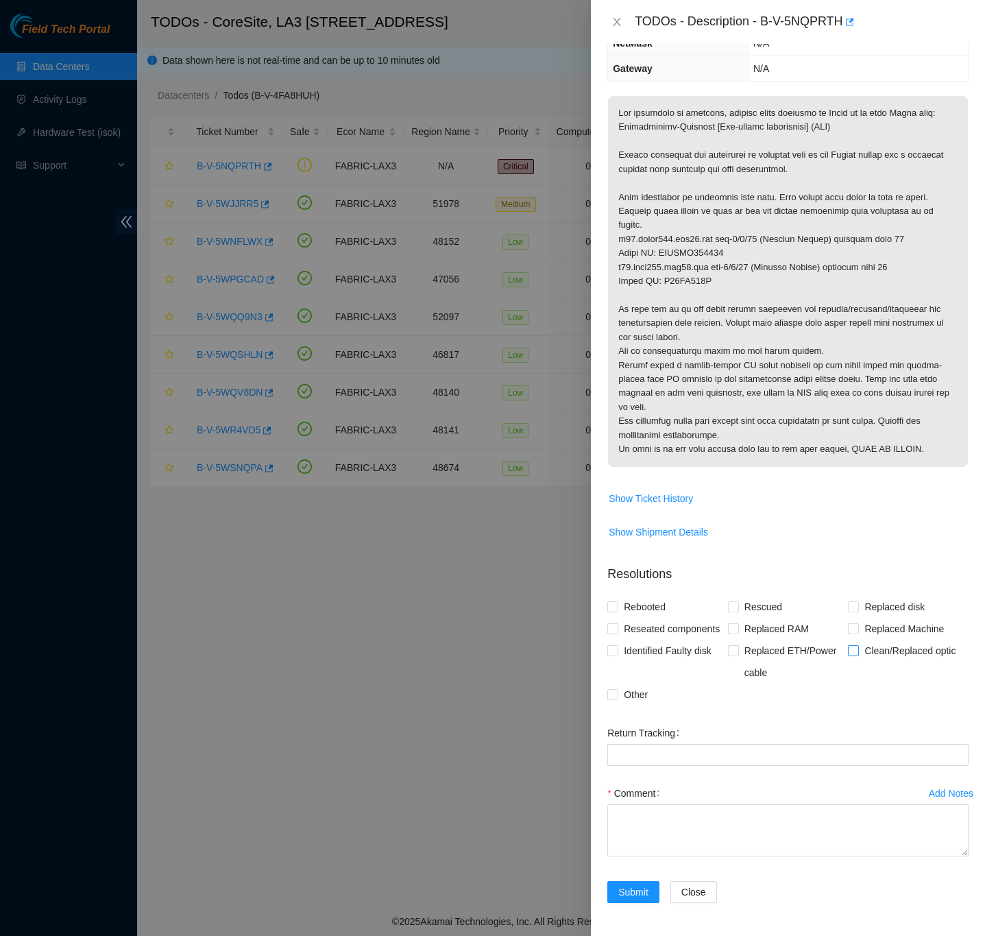
click at [848, 651] on input "Clean/Replaced optic" at bounding box center [853, 650] width 10 height 10
checkbox input "true"
click at [612, 698] on span at bounding box center [612, 694] width 11 height 11
click at [612, 698] on input "Other" at bounding box center [612, 694] width 10 height 10
checkbox input "true"
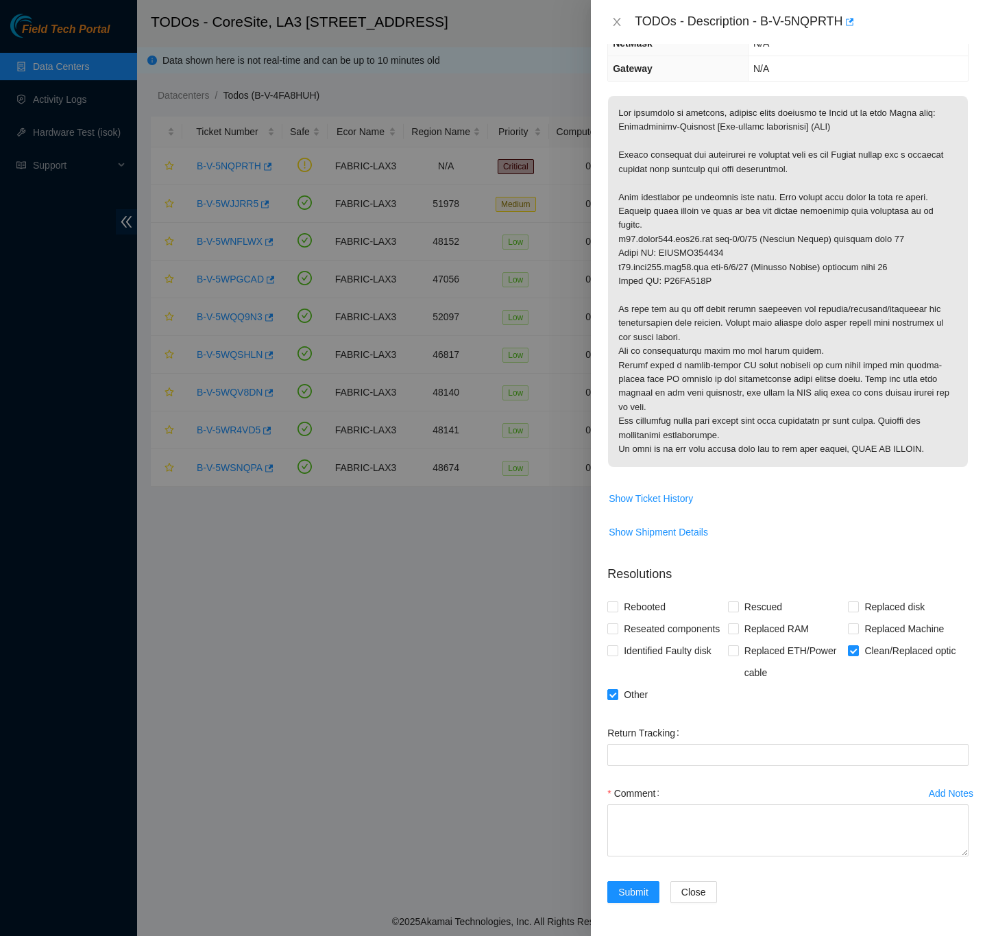
click at [959, 642] on div "Problem Type Network Sub Type Router Rack Number N/A Machine Number N/A Serial …" at bounding box center [788, 490] width 394 height 892
click at [671, 809] on textarea "Comment" at bounding box center [787, 830] width 361 height 52
paste textarea "B-V-5NQPRTH Hard down connection -Confirmed spine side LA3A-316 r32.spine101.la…"
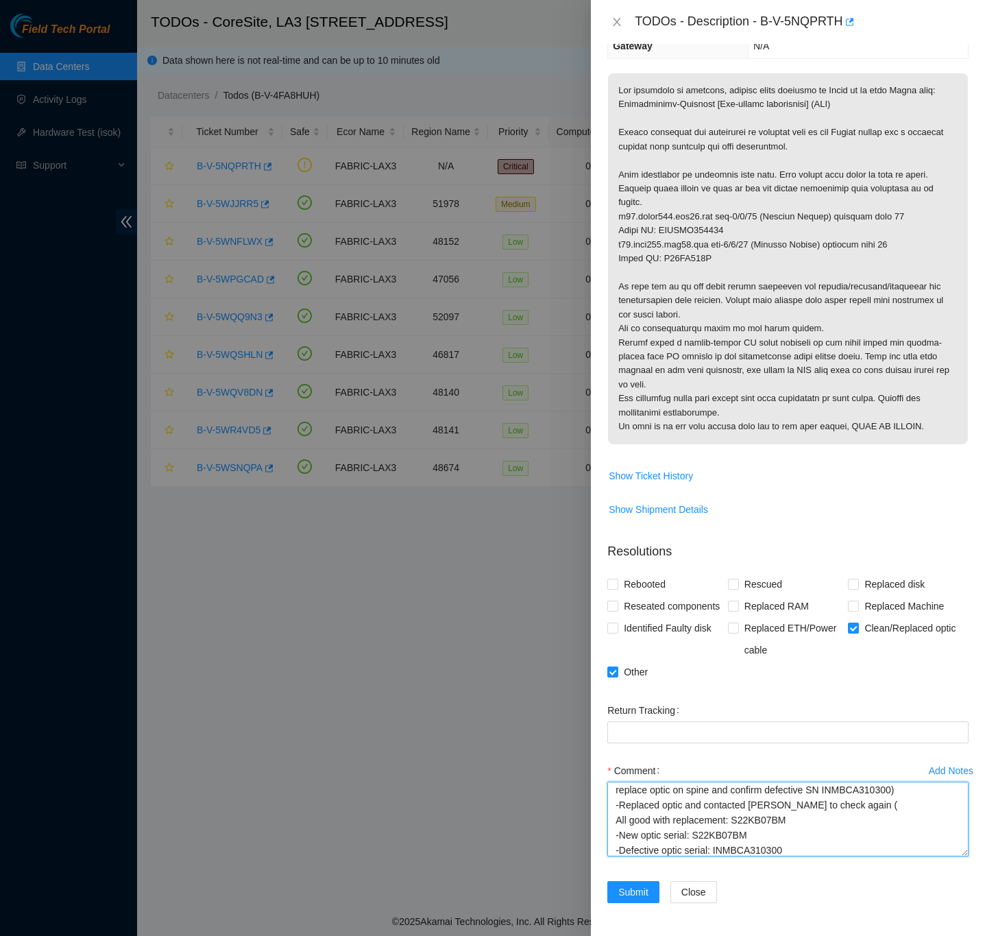
scroll to position [270, 0]
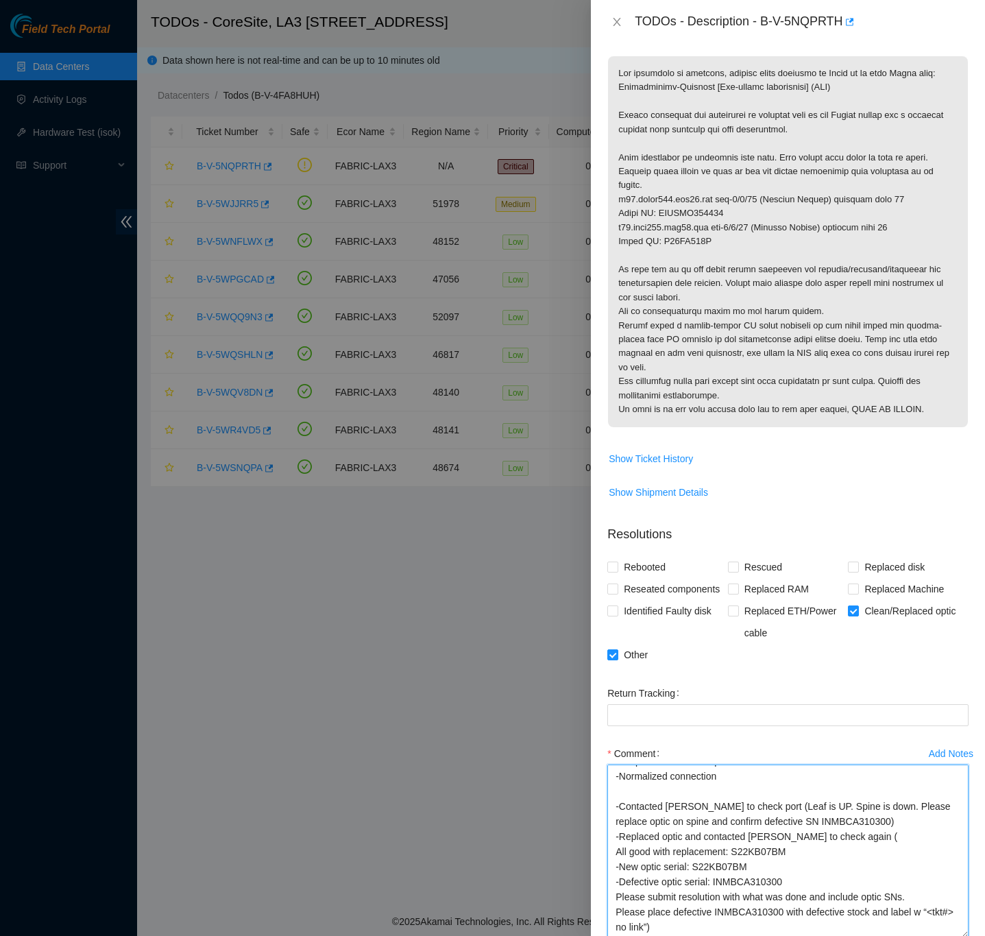
drag, startPoint x: 948, startPoint y: 850, endPoint x: 976, endPoint y: 963, distance: 117.1
click at [976, 935] on html "Field Tech Portal Data Centers Activity Logs Hardware Test (isok) Support TODOs…" at bounding box center [492, 468] width 985 height 936
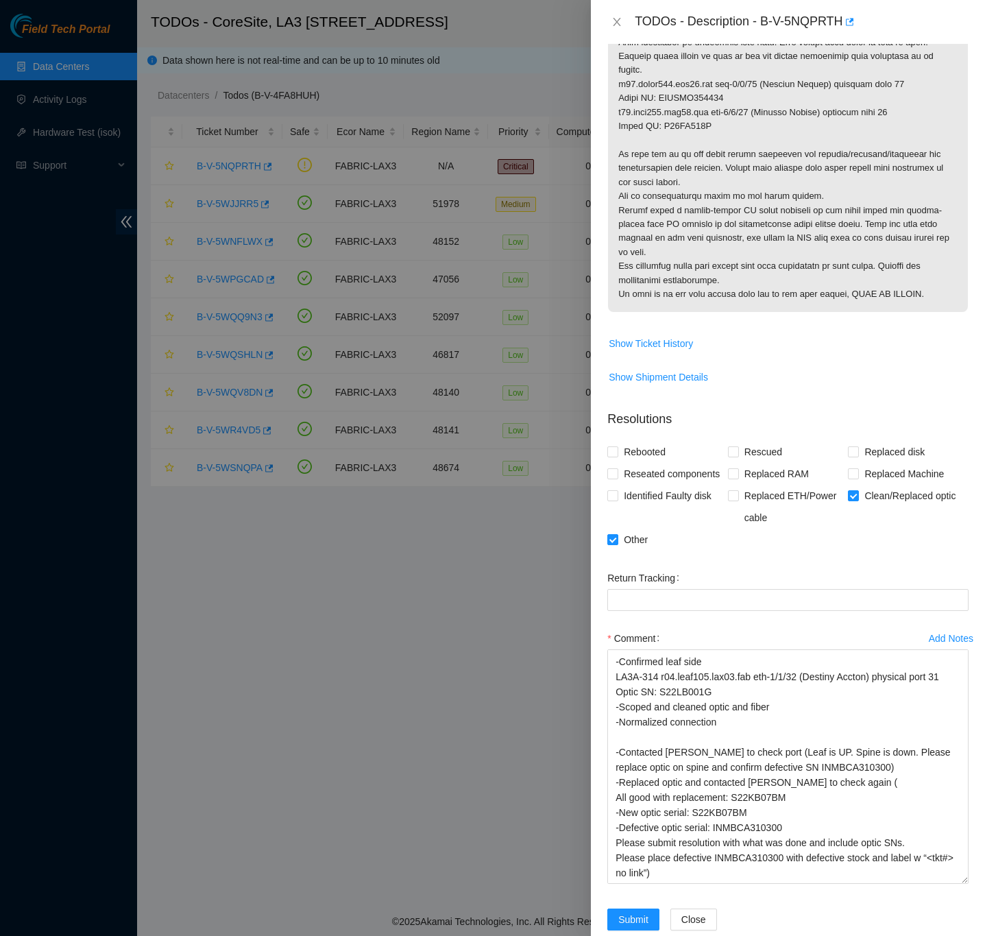
scroll to position [184, 0]
drag, startPoint x: 941, startPoint y: 850, endPoint x: 959, endPoint y: 943, distance: 94.4
click at [959, 935] on html "Field Tech Portal Data Centers Activity Logs Hardware Test (isok) Support TODOs…" at bounding box center [492, 468] width 985 height 936
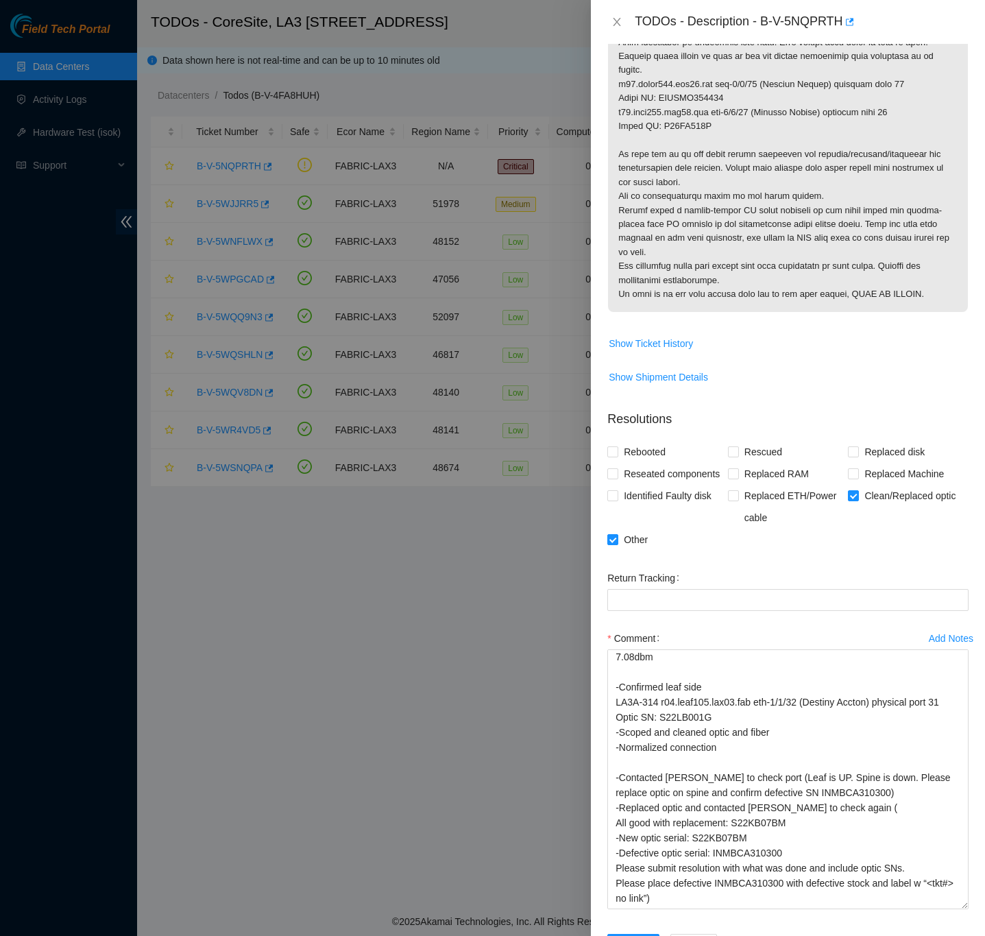
scroll to position [430, 0]
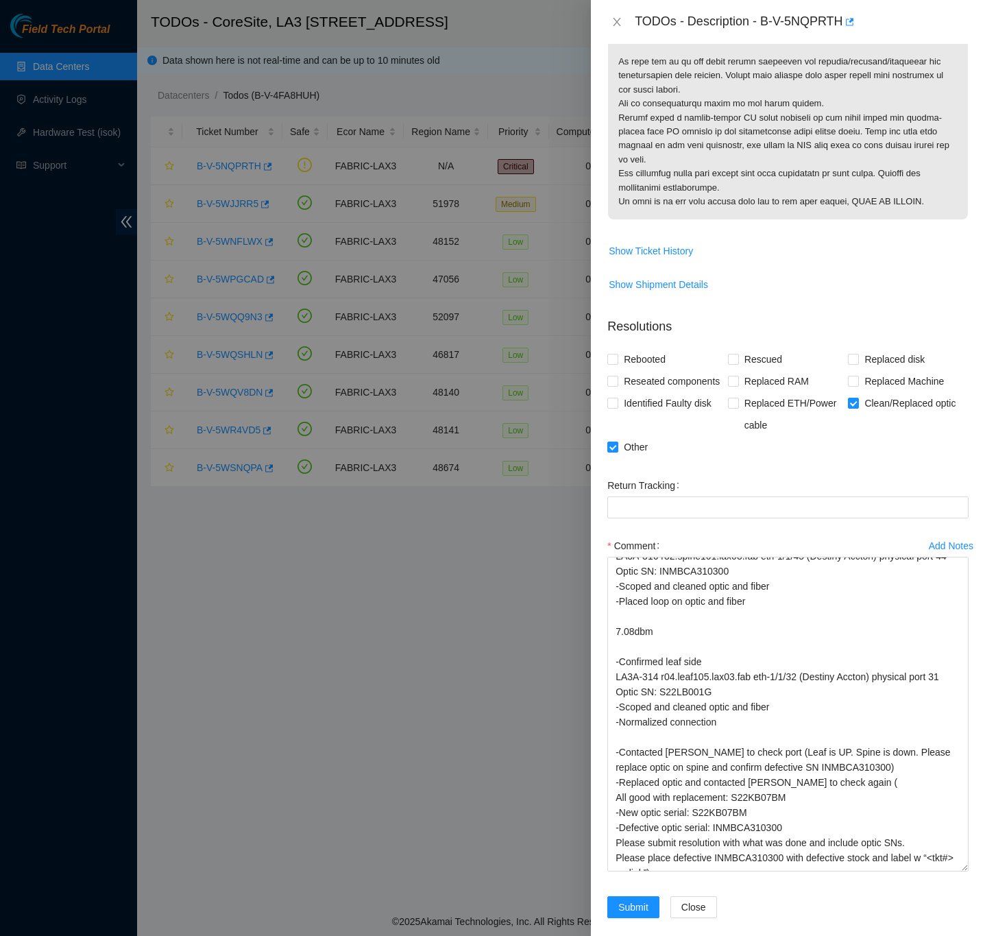
drag, startPoint x: 948, startPoint y: 854, endPoint x: 944, endPoint y: 967, distance: 113.9
click at [944, 935] on html "Field Tech Portal Data Centers Activity Logs Hardware Test (isok) Support TODOs…" at bounding box center [492, 468] width 985 height 936
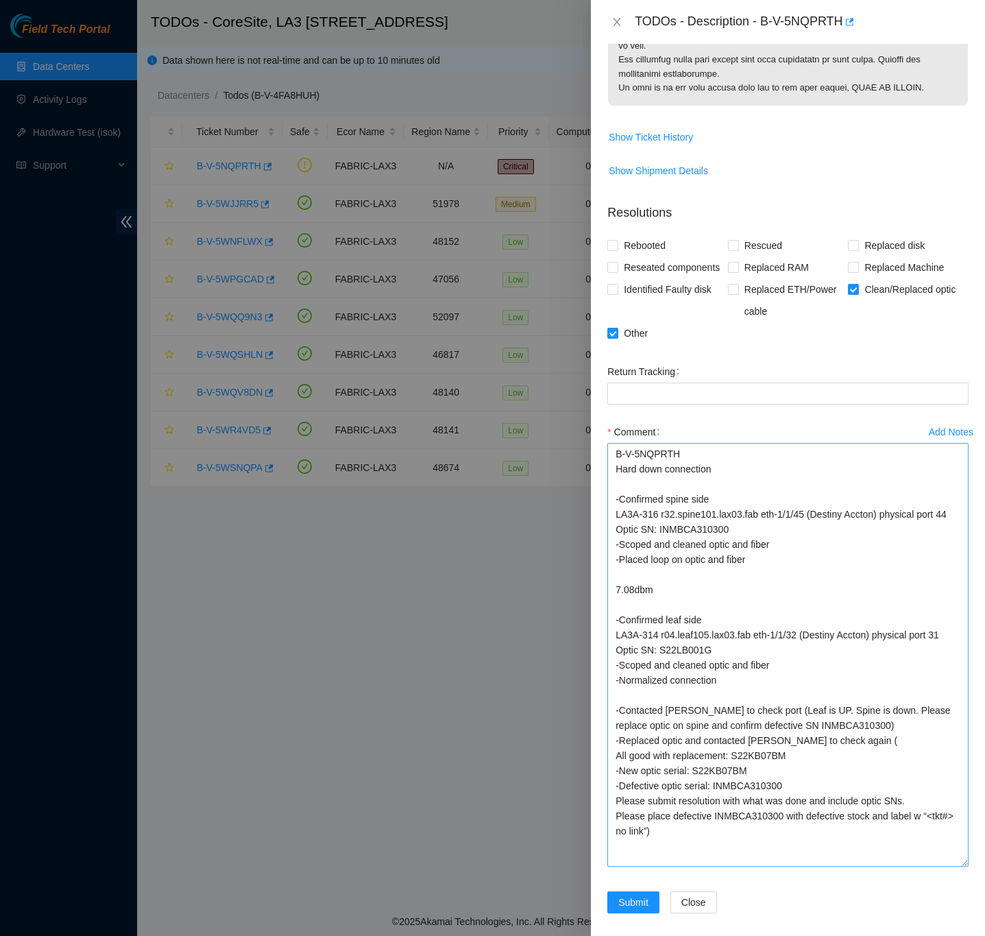
scroll to position [0, 0]
drag, startPoint x: 948, startPoint y: 854, endPoint x: 955, endPoint y: 913, distance: 60.0
click at [952, 895] on textarea "B-V-5NQPRTH Hard down connection -Confirmed spine side LA3A-316 r32.spine101.la…" at bounding box center [787, 669] width 361 height 453
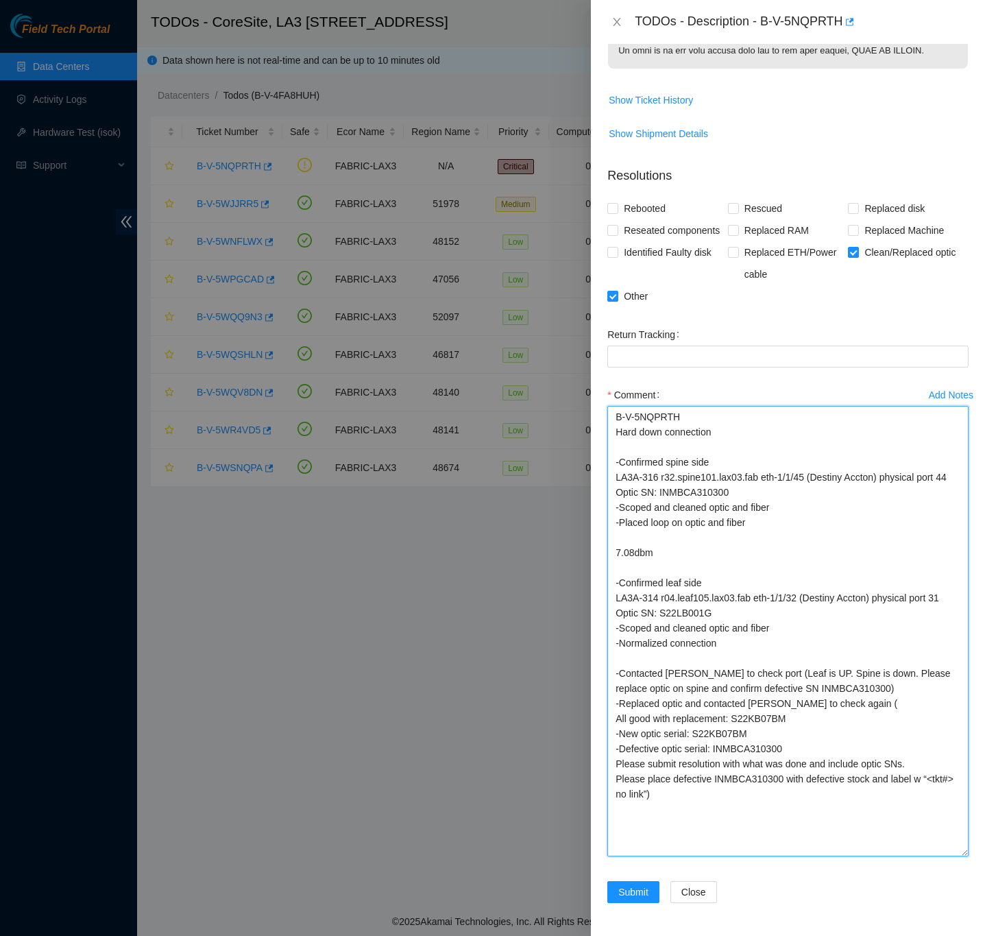
drag, startPoint x: 666, startPoint y: 554, endPoint x: 611, endPoint y: 553, distance: 55.5
click at [611, 553] on textarea "B-V-5NQPRTH Hard down connection -Confirmed spine side LA3A-316 r32.spine101.la…" at bounding box center [787, 631] width 361 height 450
click at [631, 568] on textarea "B-V-5NQPRTH Hard down connection -Confirmed spine side LA3A-316 r32.spine101.la…" at bounding box center [787, 631] width 361 height 450
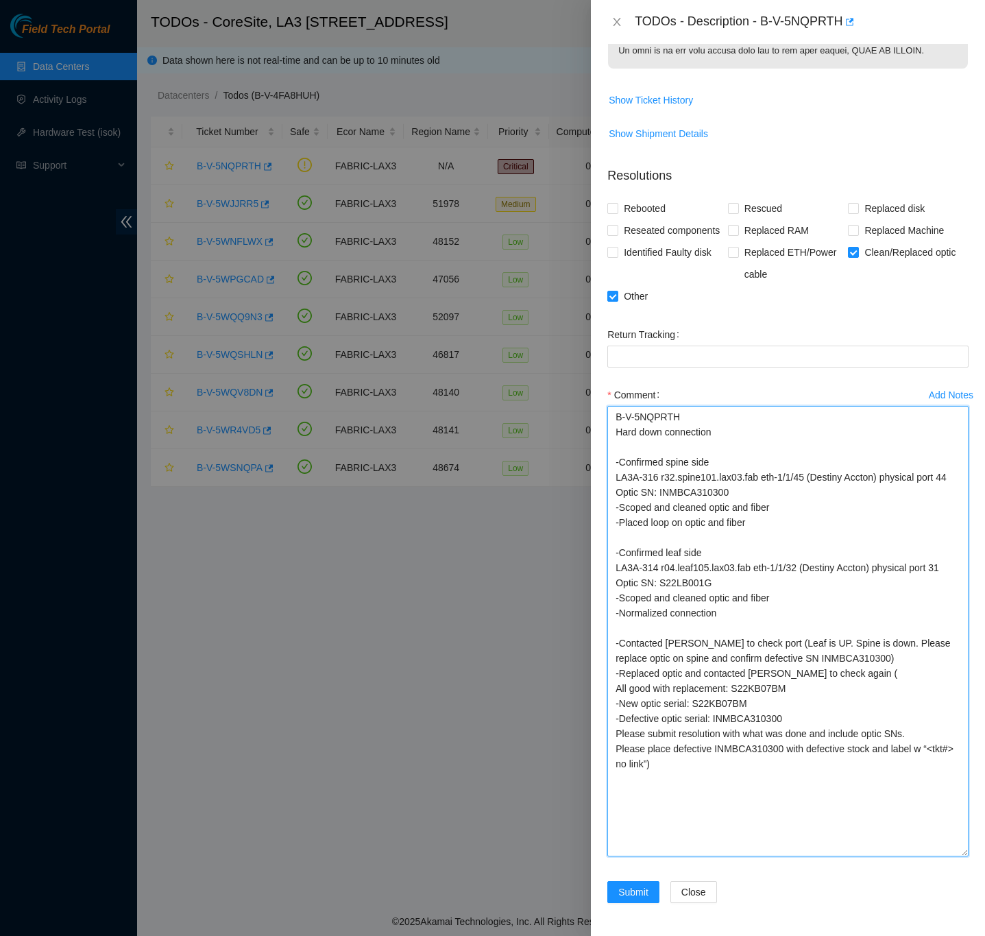
click at [784, 512] on textarea "B-V-5NQPRTH Hard down connection -Confirmed spine side LA3A-316 r32.spine101.la…" at bounding box center [787, 631] width 361 height 450
click at [803, 599] on textarea "B-V-5NQPRTH Hard down connection -Confirmed spine side LA3A-316 r32.spine101.la…" at bounding box center [787, 631] width 361 height 450
click at [883, 597] on textarea "B-V-5NQPRTH Hard down connection -Confirmed spine side LA3A-316 r32.spine101.la…" at bounding box center [787, 631] width 361 height 450
click at [882, 597] on textarea "B-V-5NQPRTH Hard down connection -Confirmed spine side LA3A-316 r32.spine101.la…" at bounding box center [787, 631] width 361 height 450
click at [891, 597] on textarea "B-V-5NQPRTH Hard down connection -Confirmed spine side LA3A-316 r32.spine101.la…" at bounding box center [787, 631] width 361 height 450
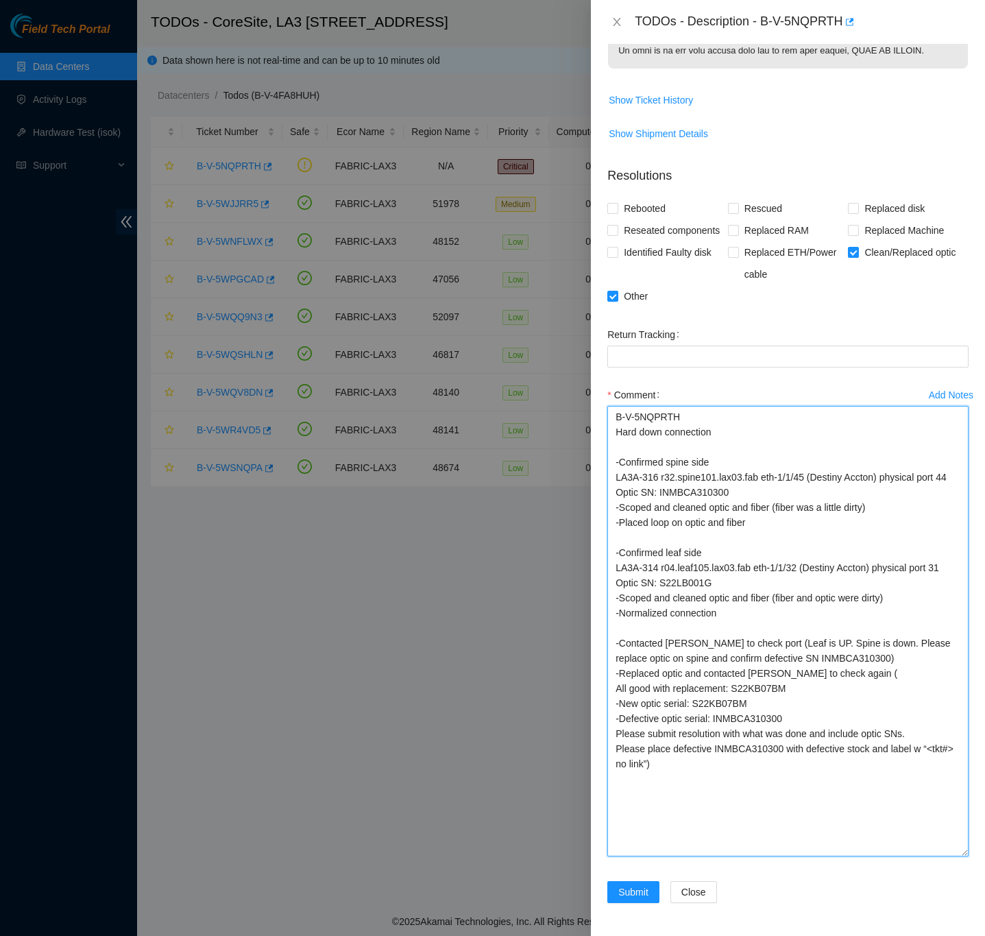
click at [728, 616] on textarea "B-V-5NQPRTH Hard down connection -Confirmed spine side LA3A-316 r32.spine101.la…" at bounding box center [787, 631] width 361 height 450
drag, startPoint x: 697, startPoint y: 767, endPoint x: 616, endPoint y: 739, distance: 86.3
click at [614, 738] on textarea "B-V-5NQPRTH Hard down connection -Confirmed spine side LA3A-316 r32.spine101.la…" at bounding box center [787, 631] width 361 height 450
click at [790, 721] on textarea "B-V-5NQPRTH Hard down connection -Confirmed spine side LA3A-316 r32.spine101.la…" at bounding box center [787, 631] width 361 height 450
type textarea "B-V-5NQPRTH Hard down connection -Confirmed spine side LA3A-316 r32.spine101.la…"
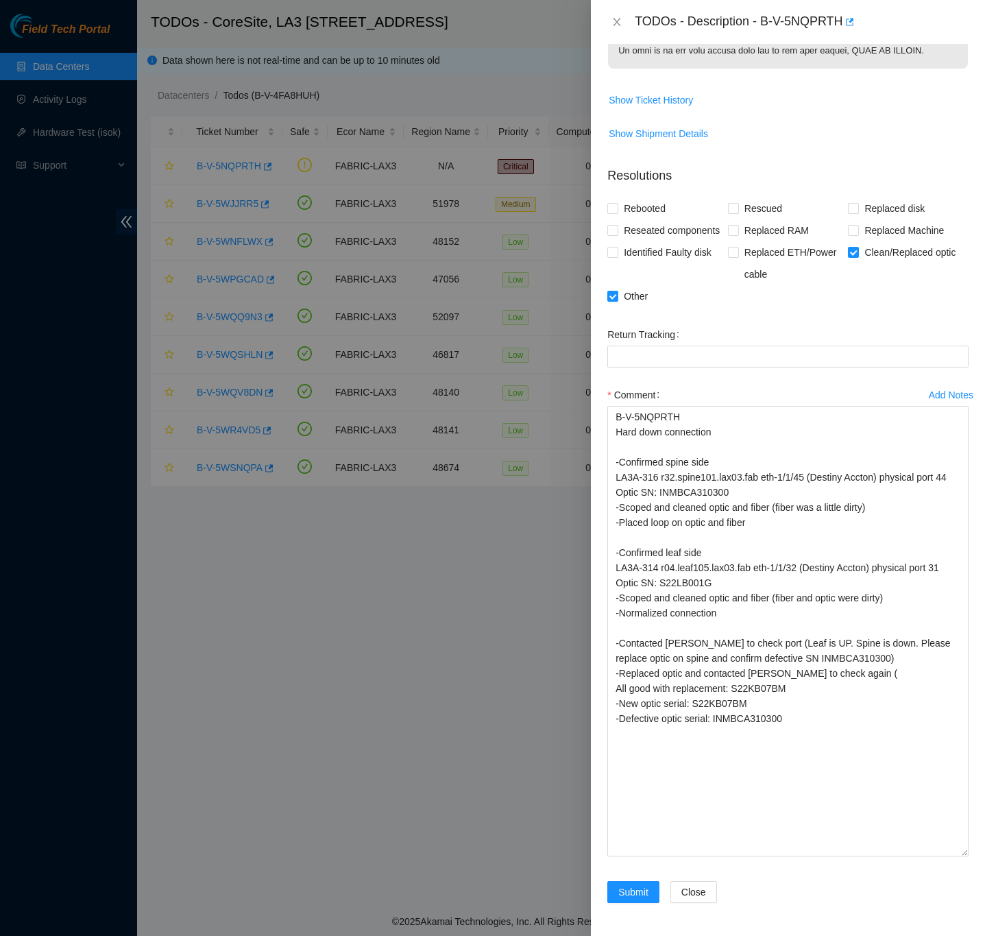
click at [961, 770] on div "Problem Type Network Sub Type Router Rack Number N/A Machine Number N/A Serial …" at bounding box center [788, 490] width 394 height 892
click at [629, 885] on span "Submit" at bounding box center [633, 891] width 30 height 15
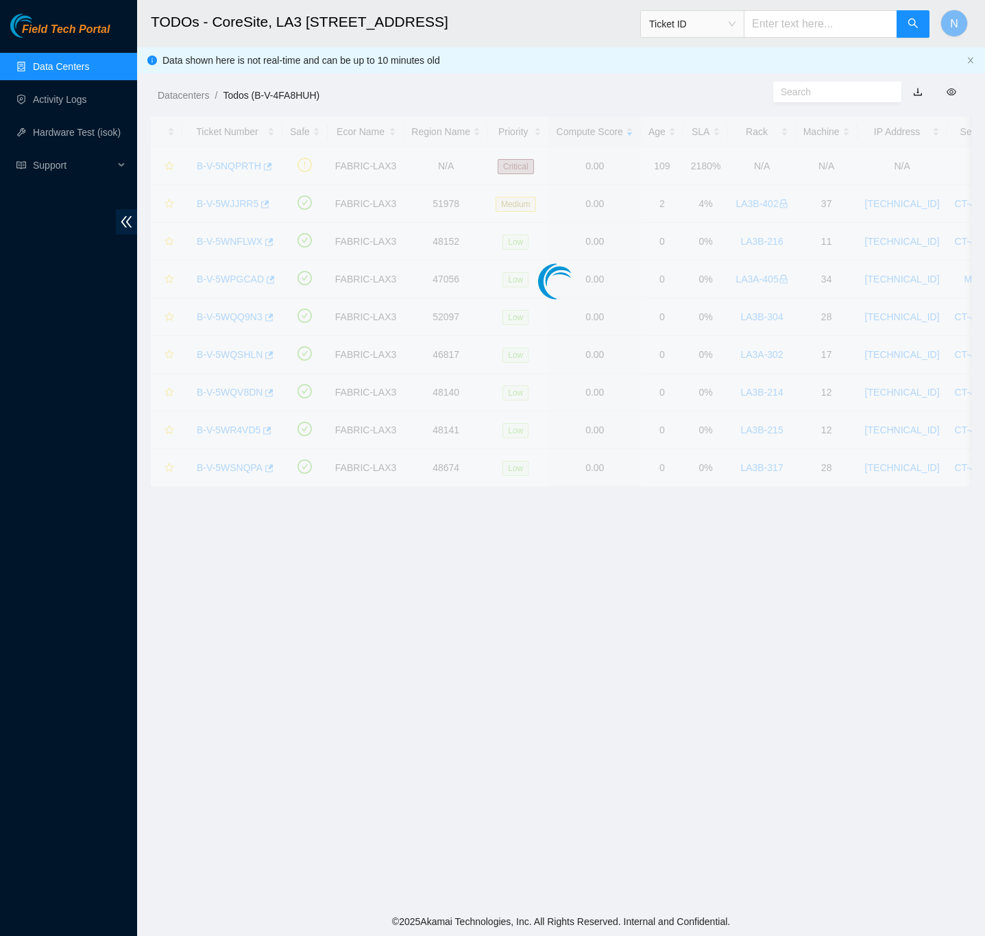
scroll to position [0, 0]
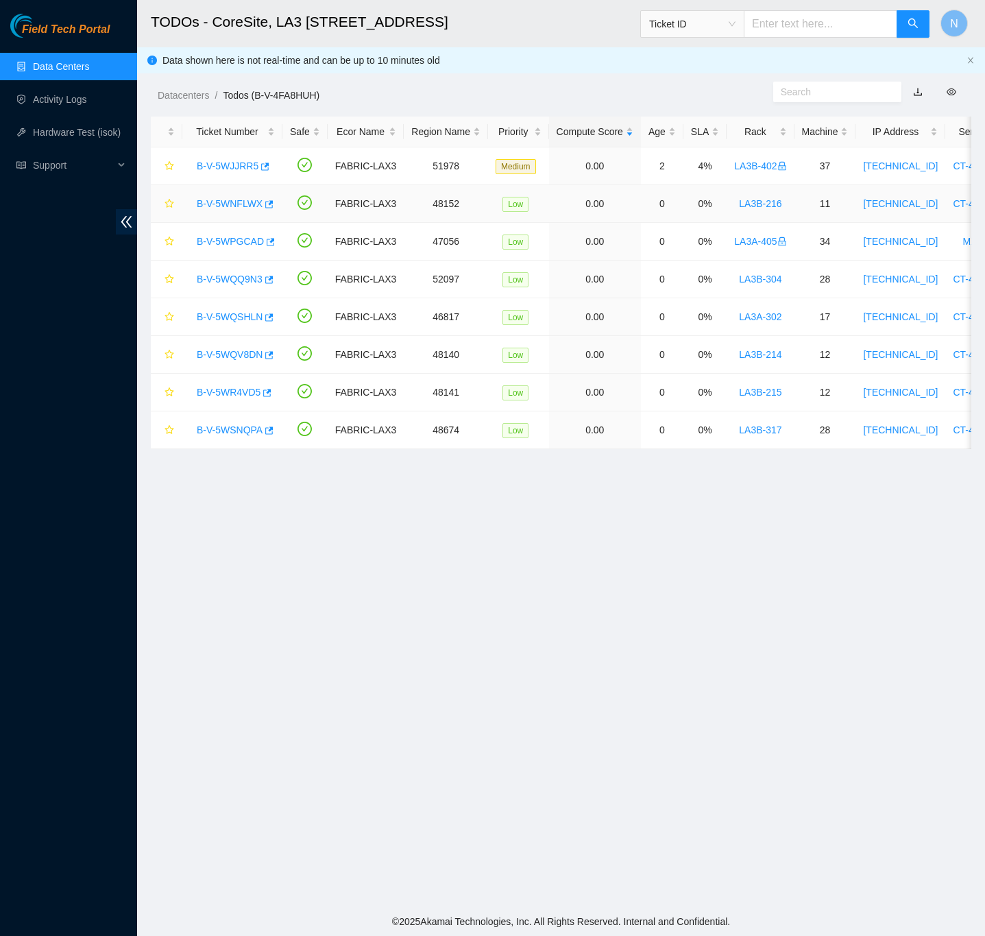
click at [237, 206] on link "B-V-5WNFLWX" at bounding box center [230, 203] width 66 height 11
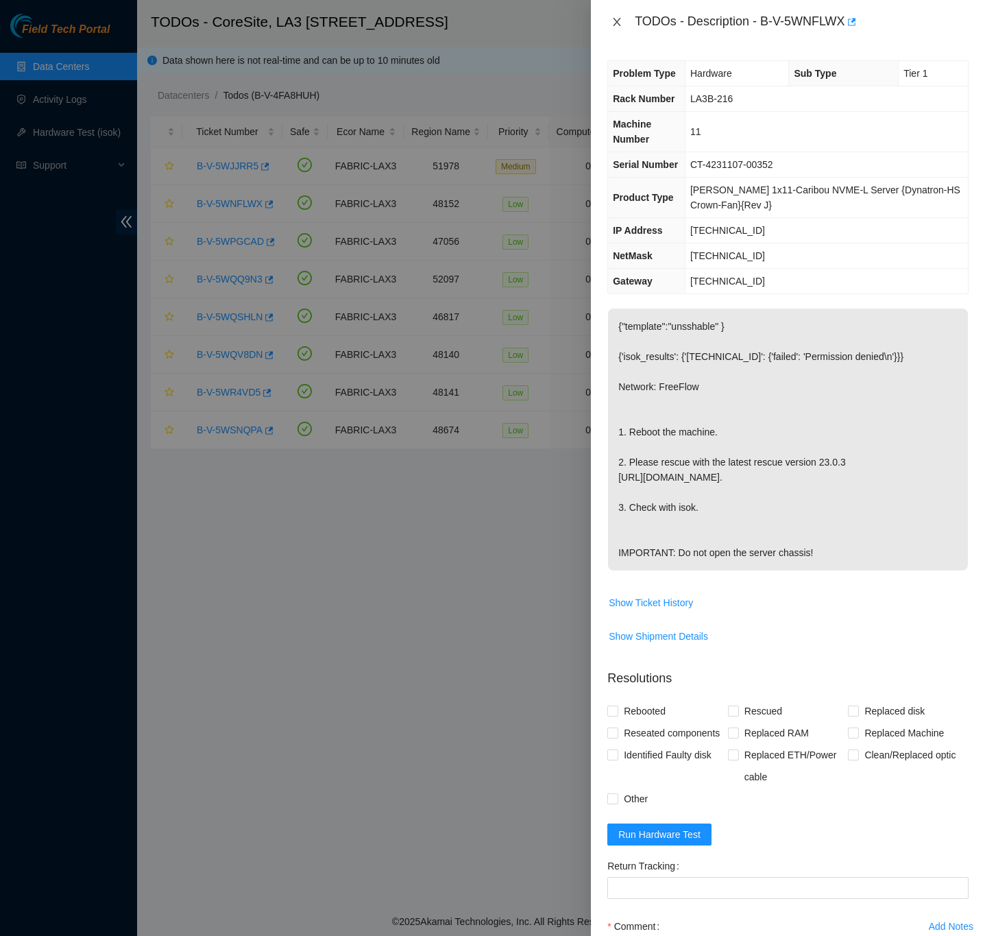
click at [618, 25] on icon "close" at bounding box center [617, 21] width 11 height 11
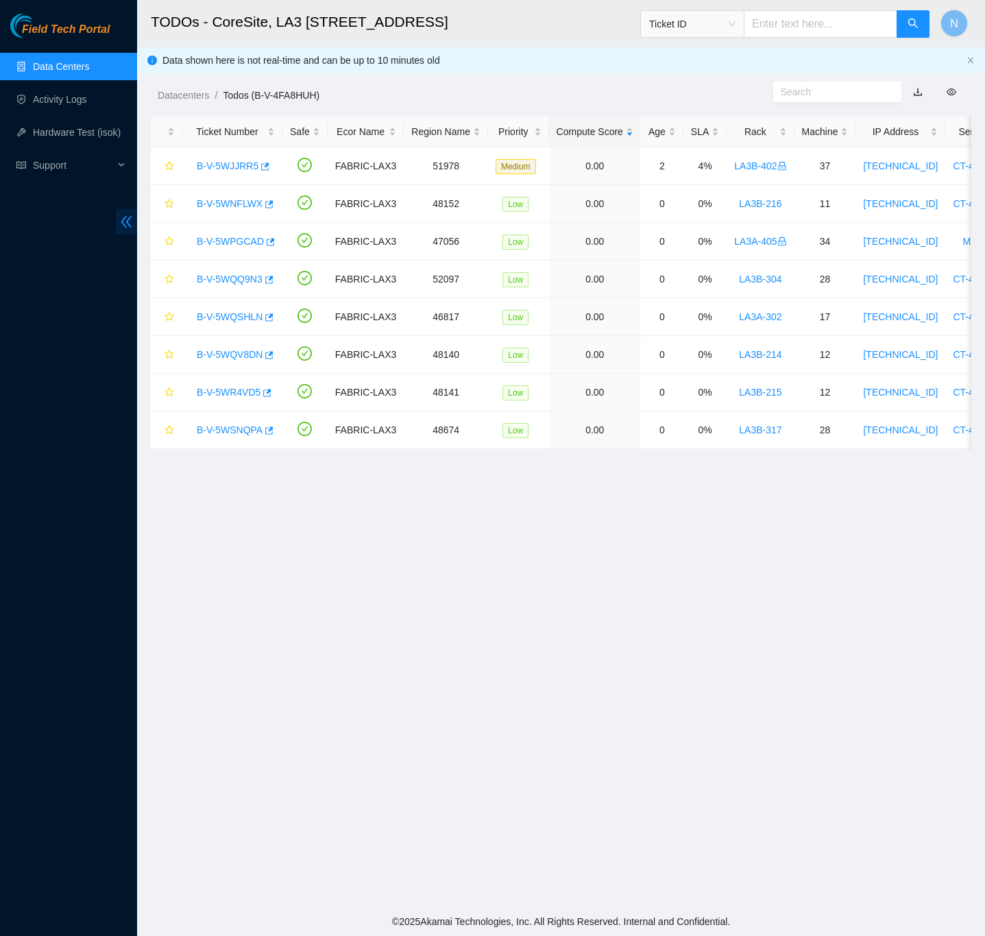
click at [130, 221] on icon "double-left" at bounding box center [126, 222] width 14 height 14
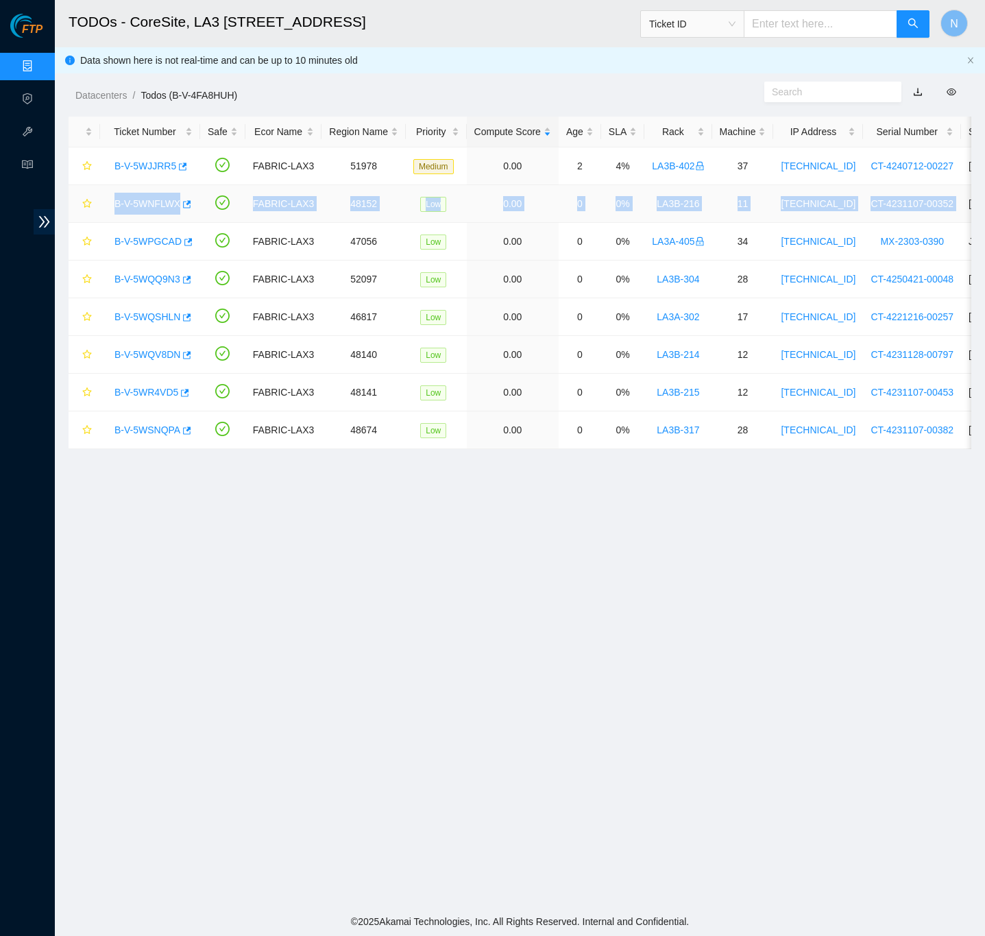
drag, startPoint x: 948, startPoint y: 202, endPoint x: 111, endPoint y: 206, distance: 837.2
click at [111, 204] on tr "B-V-5WNFLWX FABRIC-LAX3 48152 Low 0.00 0 0% LA3B-216 11 [TECHNICAL_ID] CT-42311…" at bounding box center [712, 204] width 1287 height 38
copy tr "B-V-5WNFLWX FABRIC-LAX3 48152 Low 0.00 0 0% LA3B-216 11 [TECHNICAL_ID] CT-42311…"
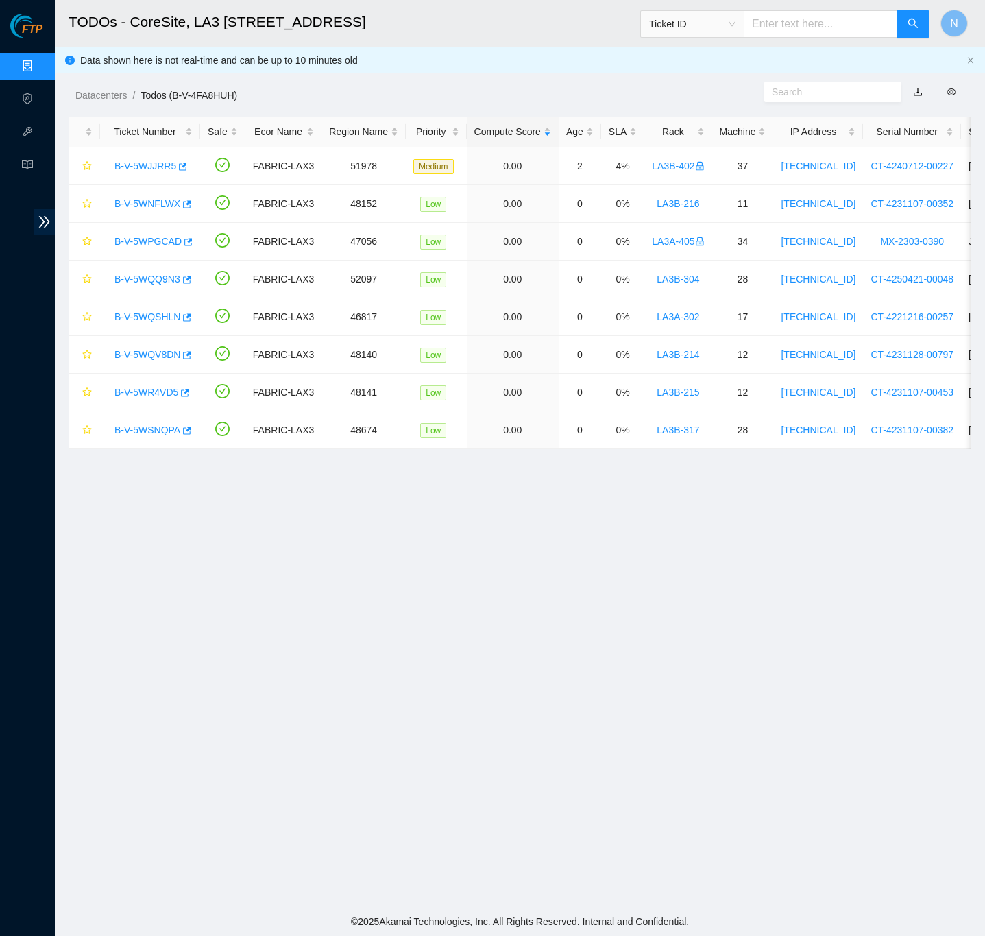
click at [558, 552] on main "TODOs - CoreSite, LA3 200 Bauchet St Ticket ID N Data shown here is not real-ti…" at bounding box center [520, 453] width 930 height 907
click at [498, 91] on ol "Datacenters / Todos (B-V-4FA8HUH) /" at bounding box center [413, 95] width 677 height 15
click at [718, 85] on div "Datacenters / Todos (B-V-4FA8HUH) /" at bounding box center [404, 64] width 698 height 77
click at [40, 61] on link "Data Centers" at bounding box center [68, 66] width 56 height 11
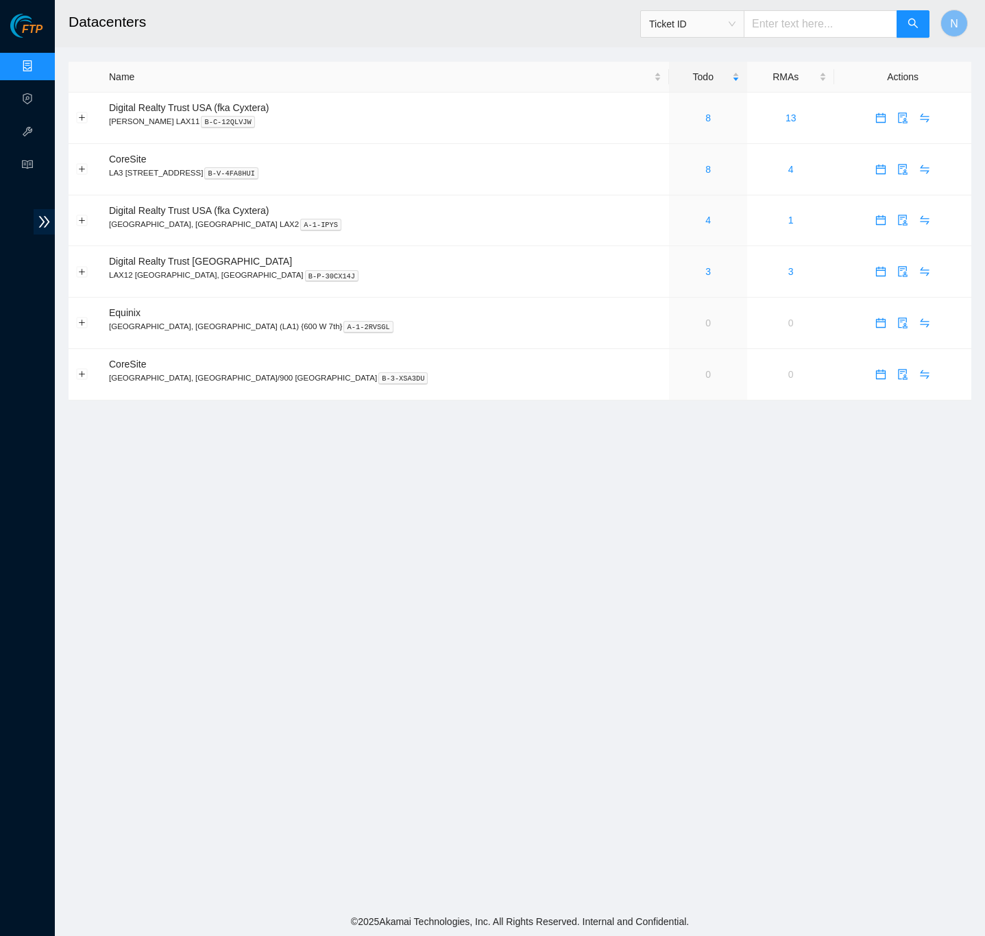
click at [807, 29] on input "text" at bounding box center [821, 23] width 154 height 27
paste input "B-V-5VRXCFH"
type input "B-V-5VRXCFH"
click at [916, 35] on button "button" at bounding box center [913, 23] width 33 height 27
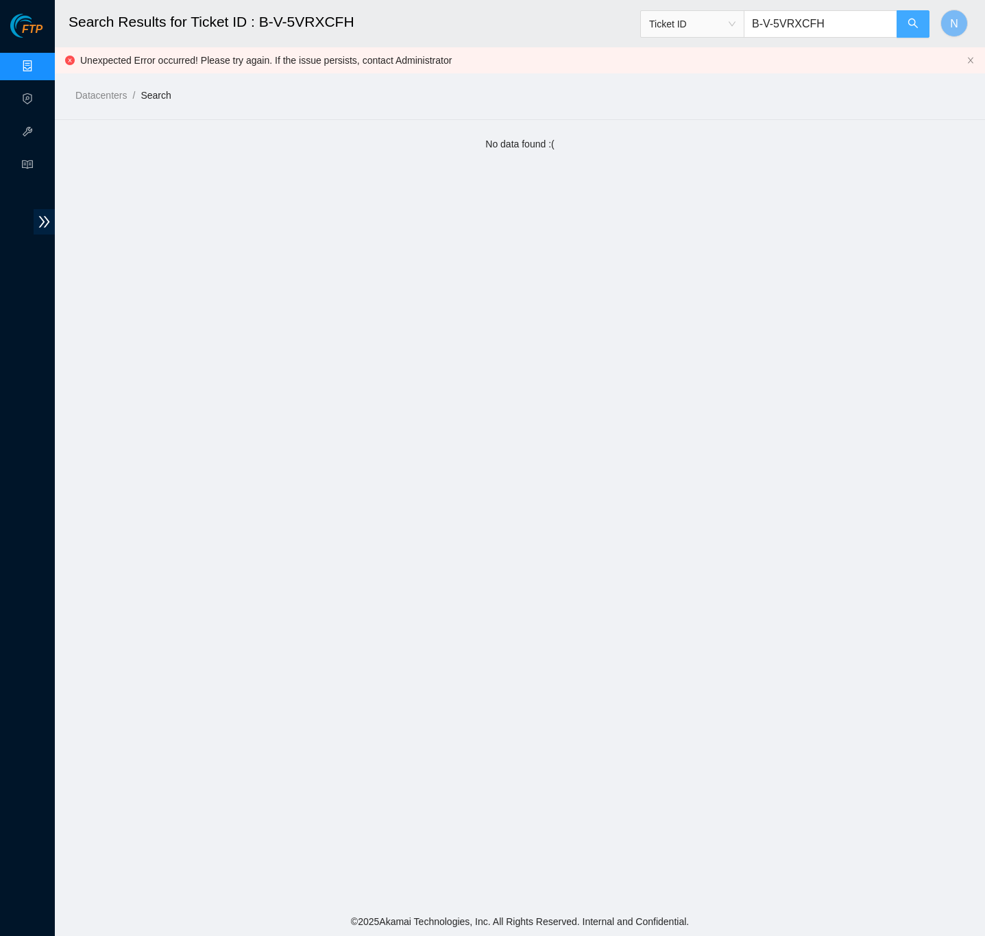
click at [919, 29] on button "button" at bounding box center [913, 23] width 33 height 27
click at [40, 66] on link "Data Centers" at bounding box center [68, 66] width 56 height 11
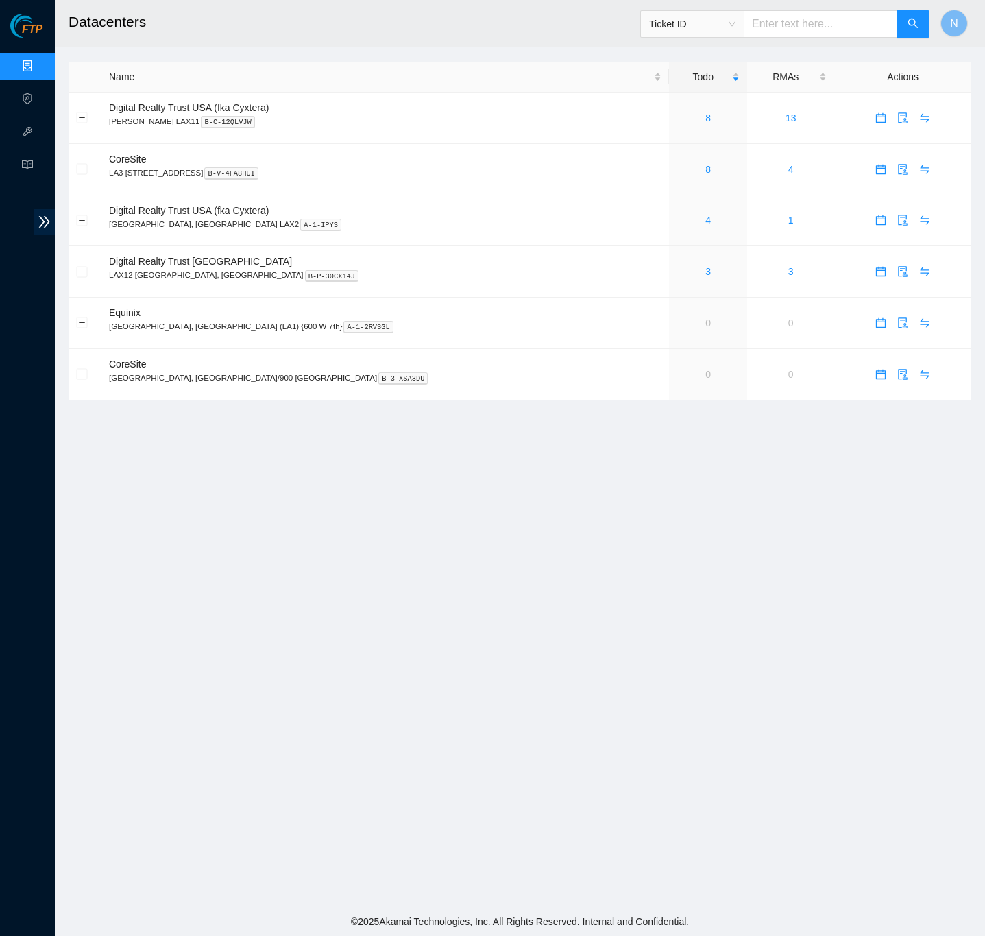
click at [792, 23] on input "text" at bounding box center [821, 23] width 154 height 27
paste input "B-V-5VRXCFH"
type input "B-V-5VRXCFH"
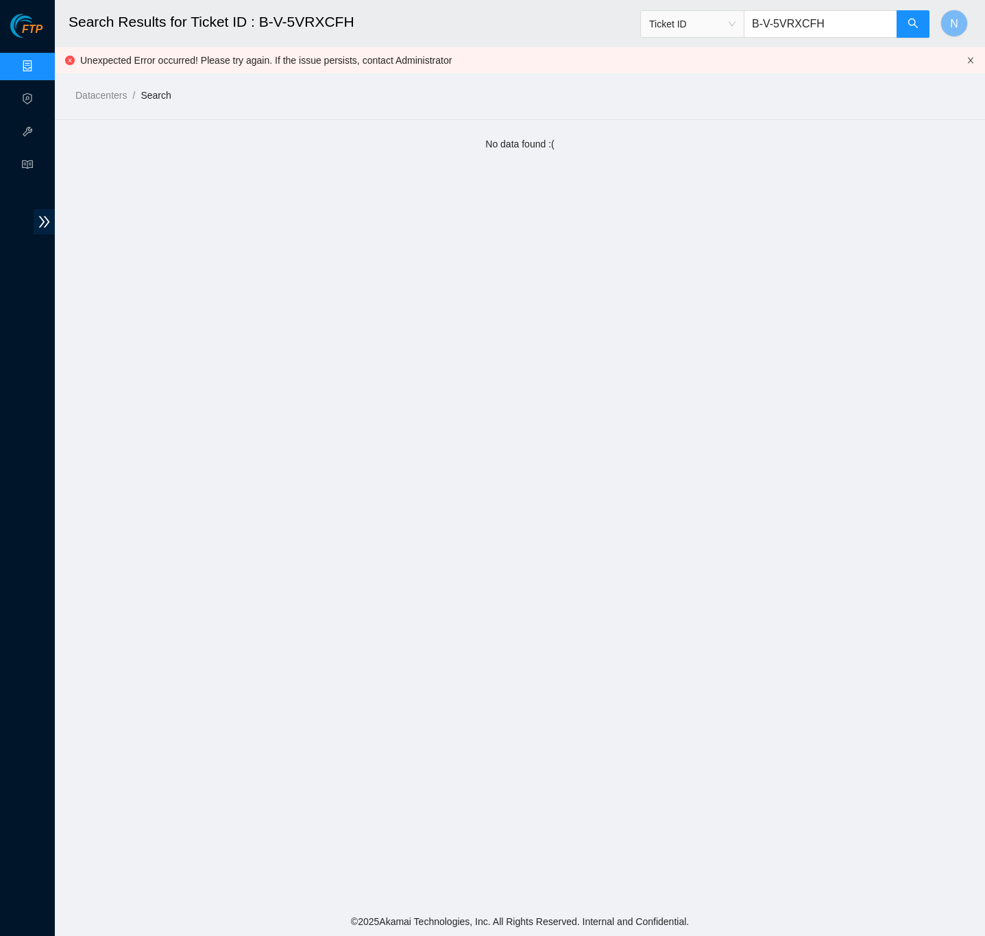
click at [967, 62] on icon "close" at bounding box center [971, 60] width 8 height 8
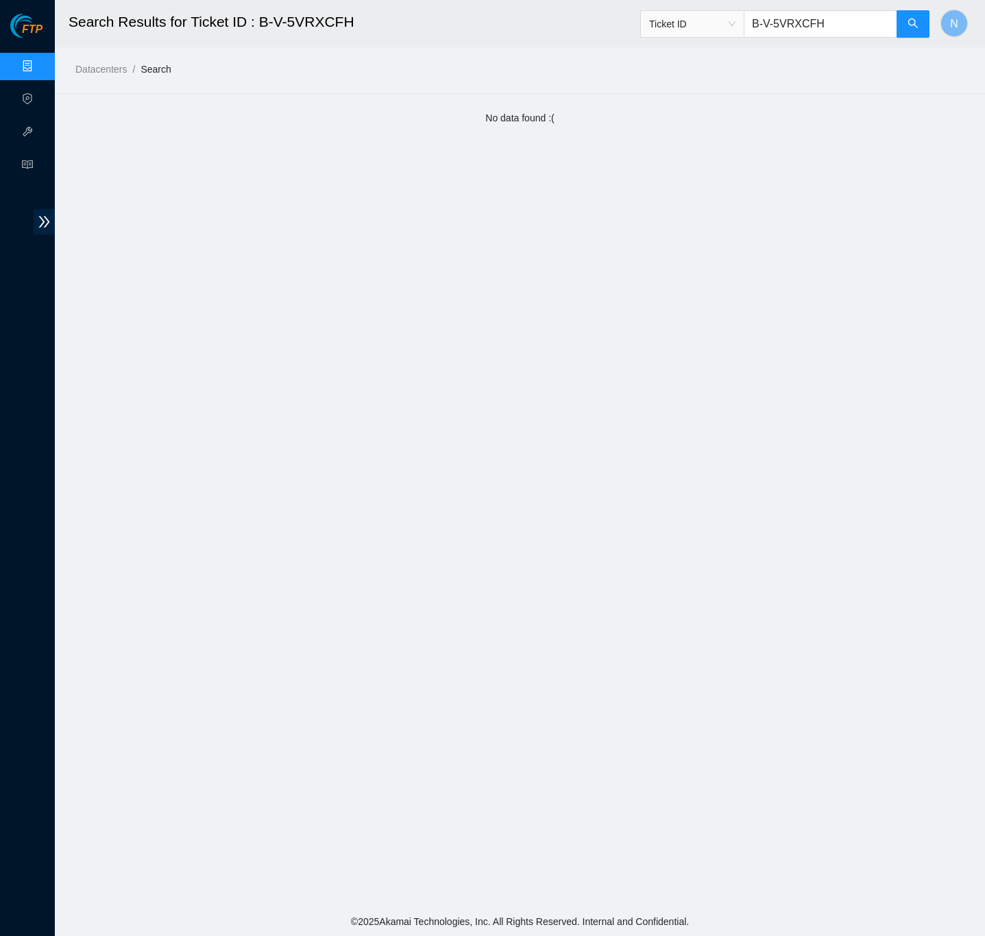
click at [593, 16] on h2 "Search Results for Ticket ID : B-V-5VRXCFH" at bounding box center [404, 22] width 671 height 44
click at [40, 62] on link "Data Centers" at bounding box center [68, 66] width 56 height 11
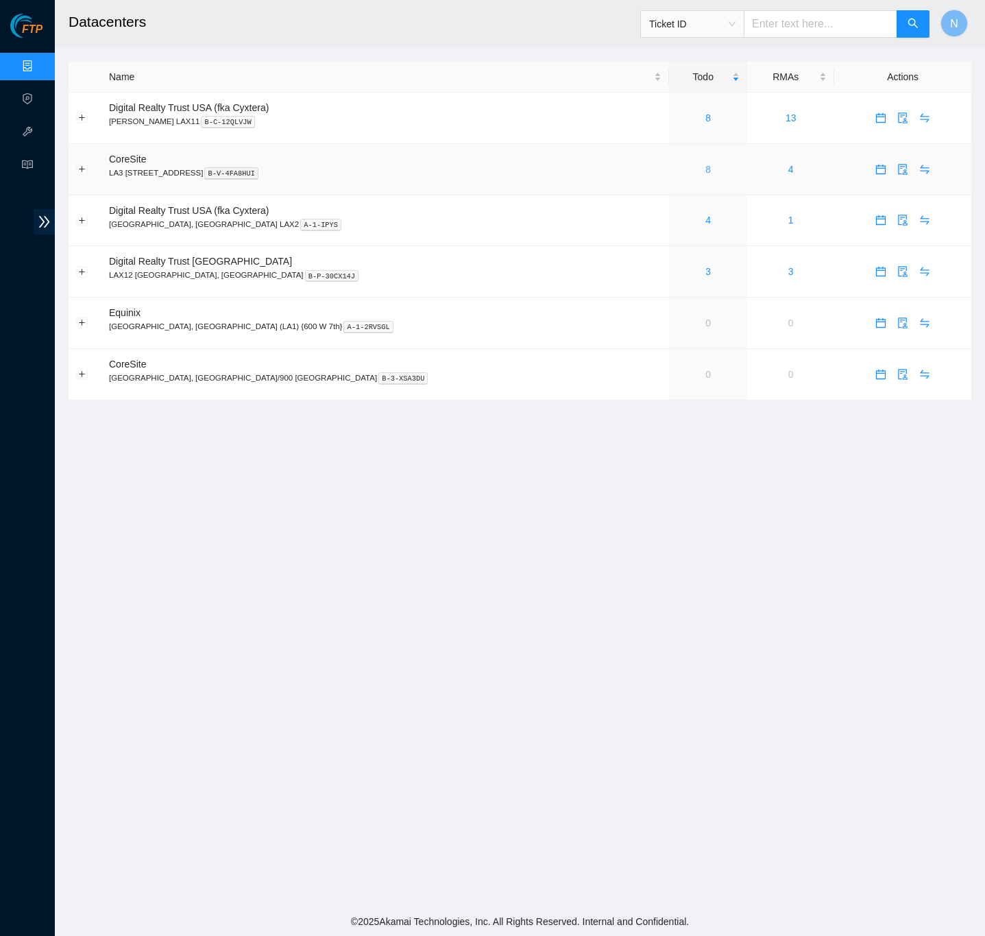
click at [706, 169] on link "8" at bounding box center [708, 169] width 5 height 11
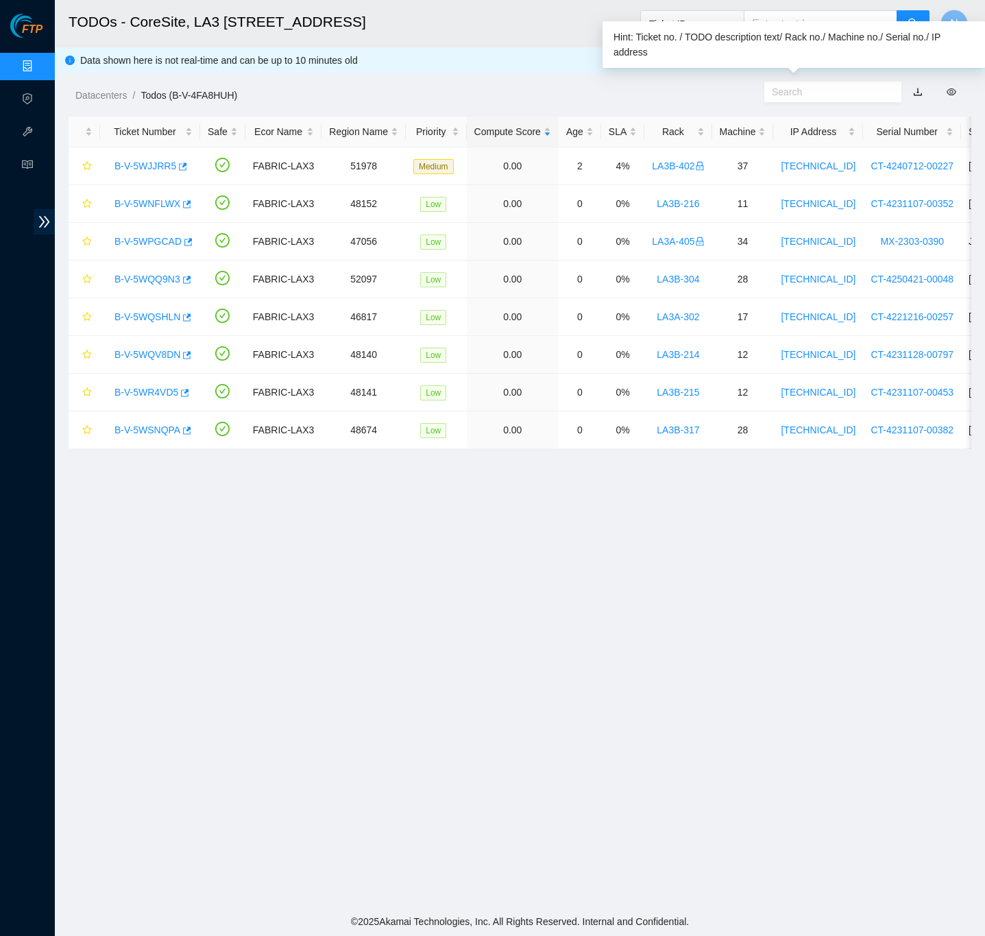
click at [807, 91] on input "text" at bounding box center [827, 91] width 111 height 15
paste input "B-V-5VRXCFH"
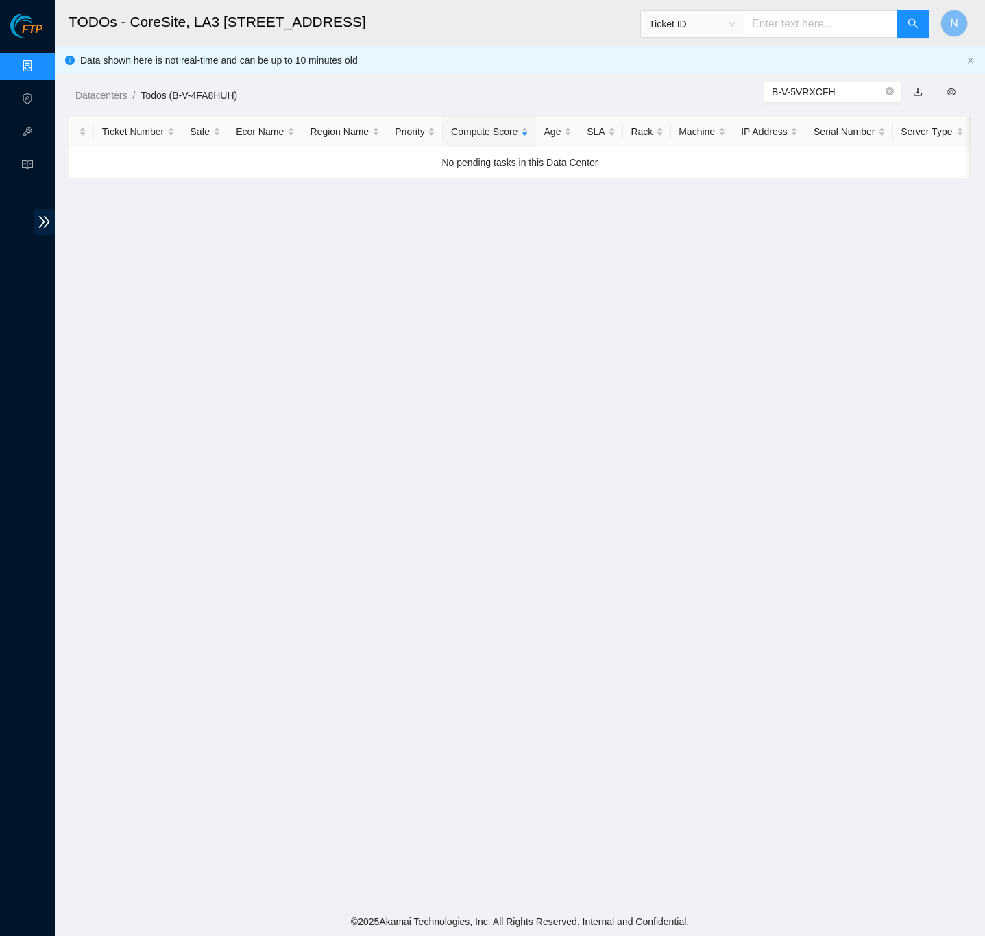
type input "B-V-5VRXCFH"
click at [698, 62] on div "Datacenters / Todos (B-V-4FA8HUH) /" at bounding box center [404, 64] width 698 height 77
click at [784, 29] on input "text" at bounding box center [821, 23] width 154 height 27
paste input "B-V-5VRXCFH"
type input "B-V-5VRXCFH"
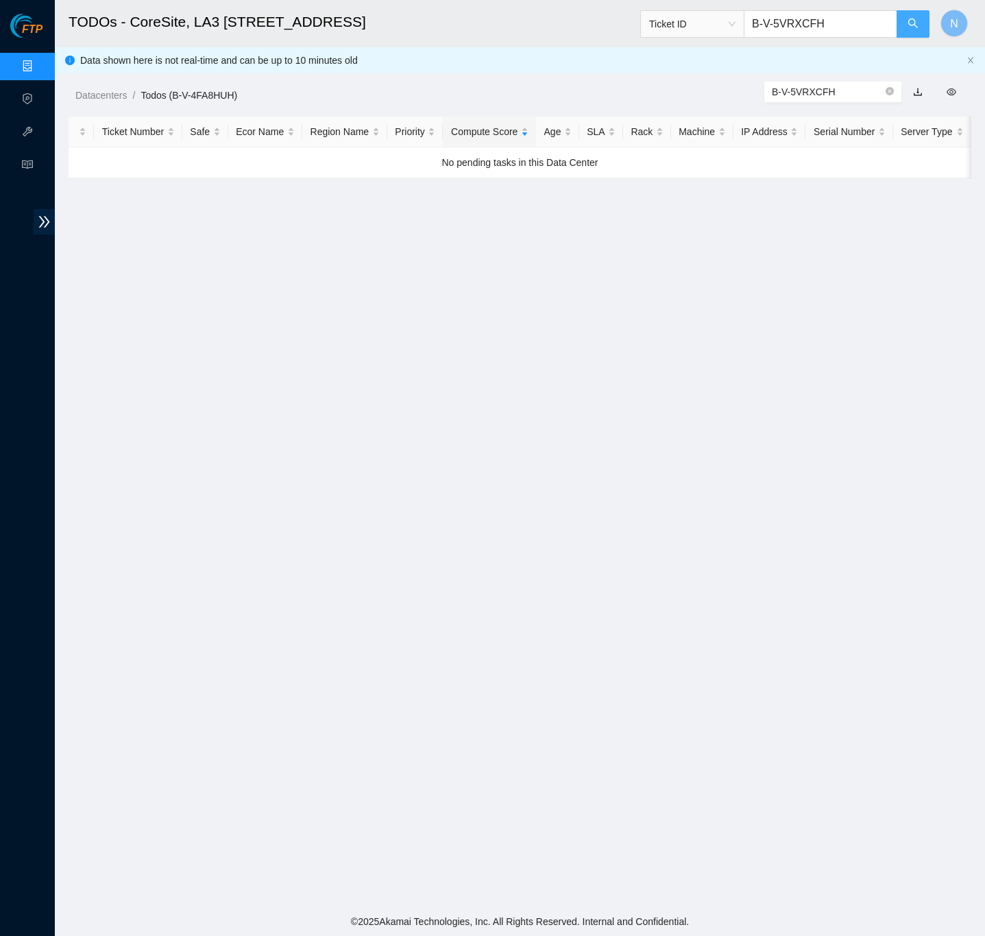
click at [924, 27] on button "button" at bounding box center [913, 23] width 33 height 27
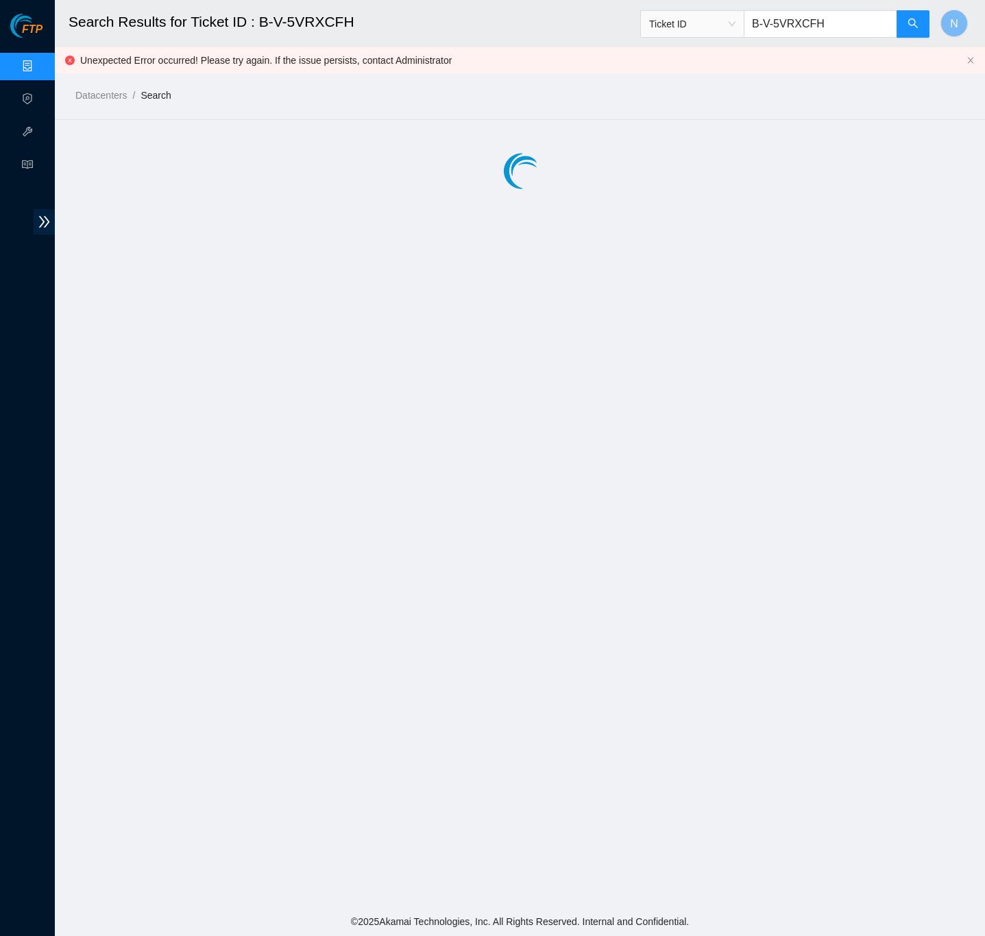
click at [605, 27] on h2 "Search Results for Ticket ID : B-V-5VRXCFH" at bounding box center [404, 22] width 671 height 44
